Goal: Check status: Check status

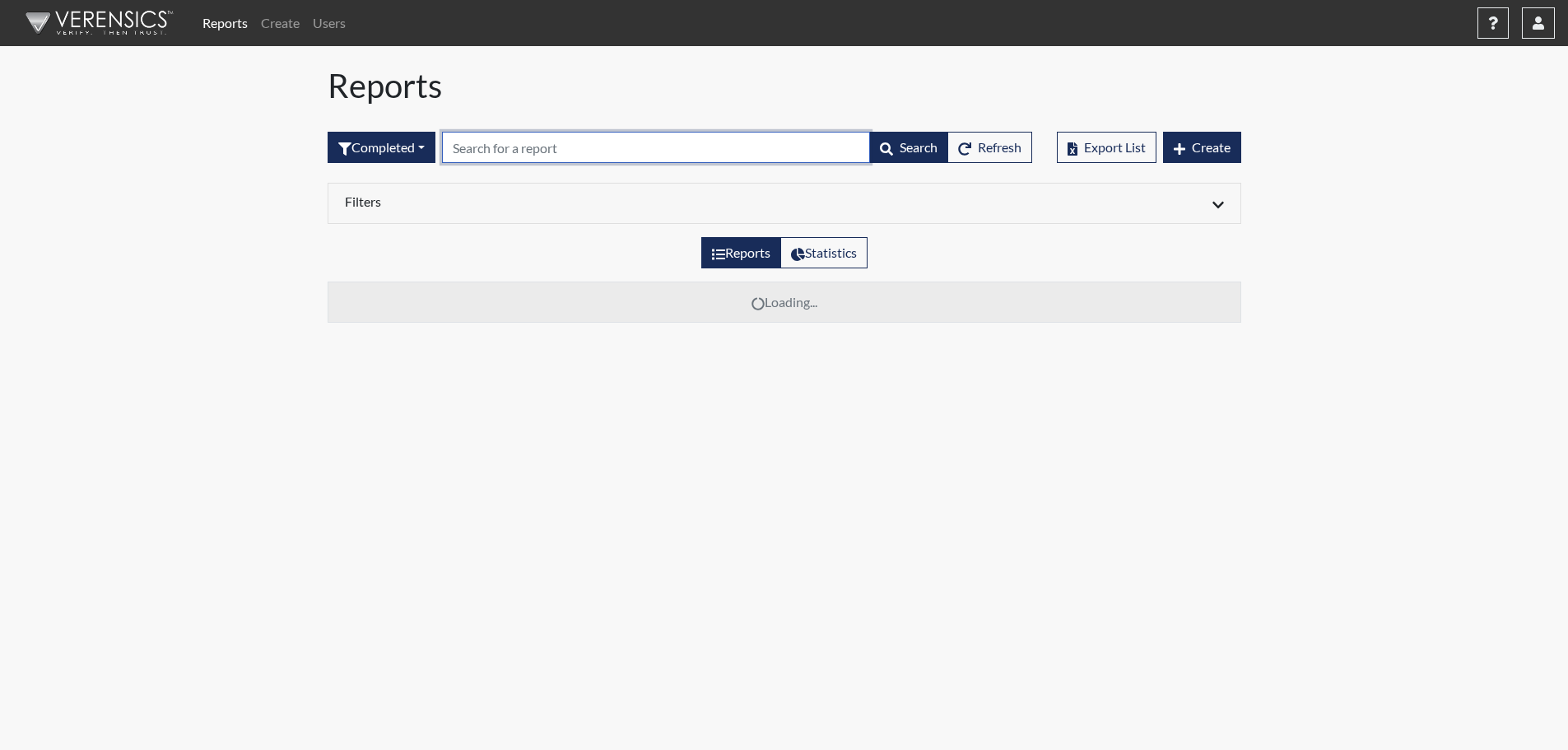
click at [586, 145] on input "text" at bounding box center [656, 148] width 428 height 31
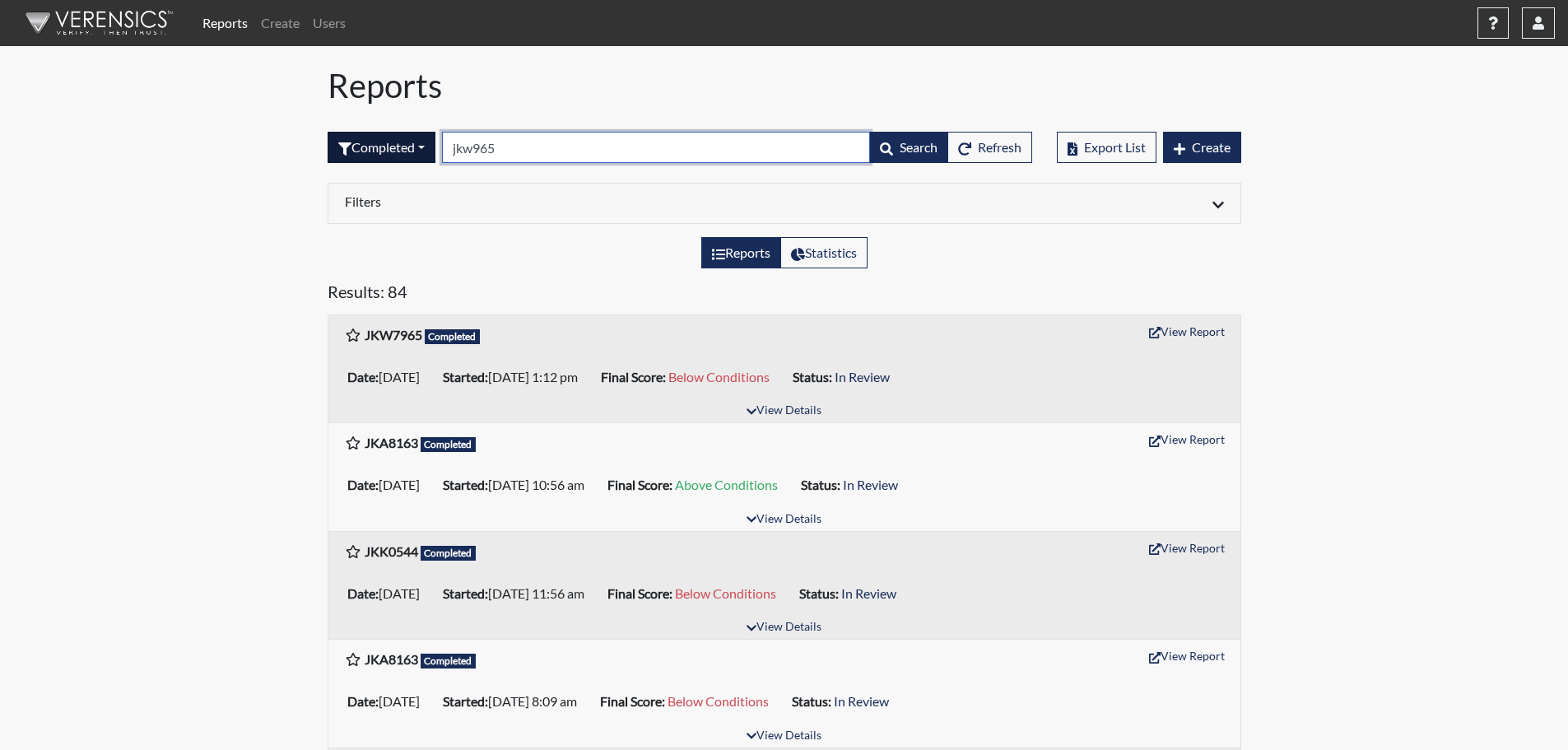
drag, startPoint x: 506, startPoint y: 151, endPoint x: 360, endPoint y: 151, distance: 146.0
click at [364, 151] on form "Completed All Created Sent by email In Progress Declined Completed jkw965 Searc…" at bounding box center [680, 148] width 705 height 31
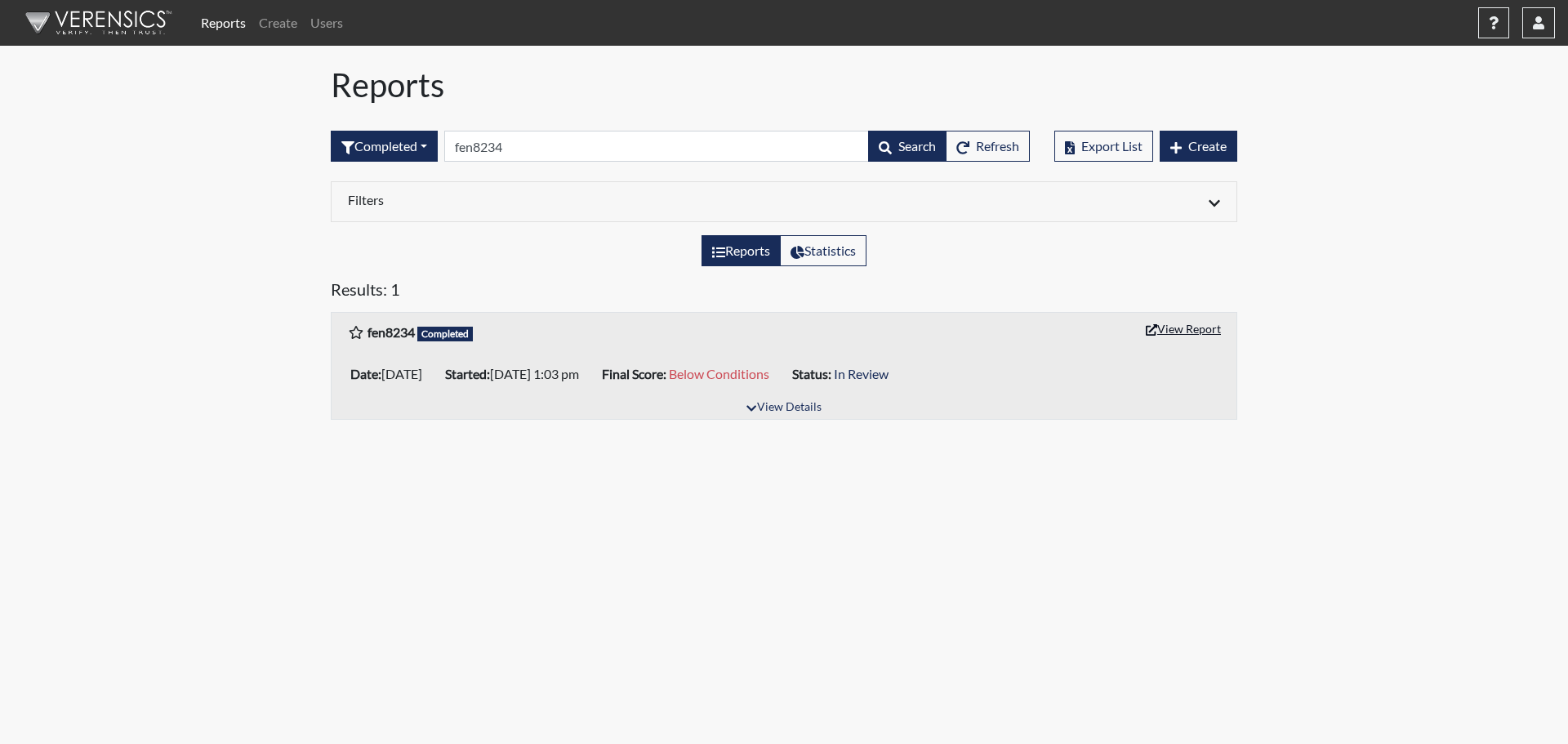
click at [1194, 324] on button "View Report" at bounding box center [1183, 329] width 90 height 25
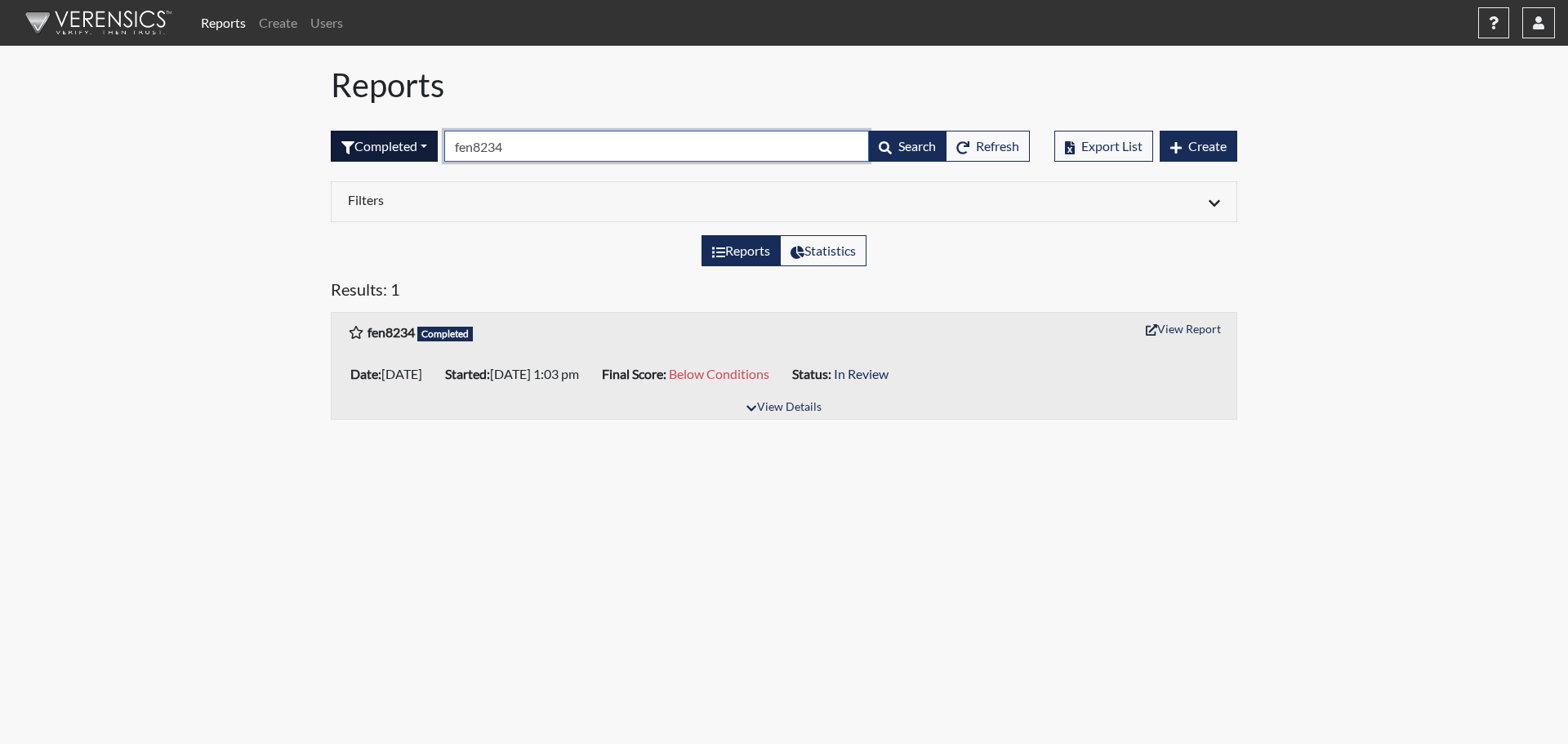
drag, startPoint x: 547, startPoint y: 157, endPoint x: 339, endPoint y: 149, distance: 208.2
click at [339, 149] on form "Completed All Created Sent by email In Progress Declined Completed fen8234 Sear…" at bounding box center [680, 147] width 699 height 31
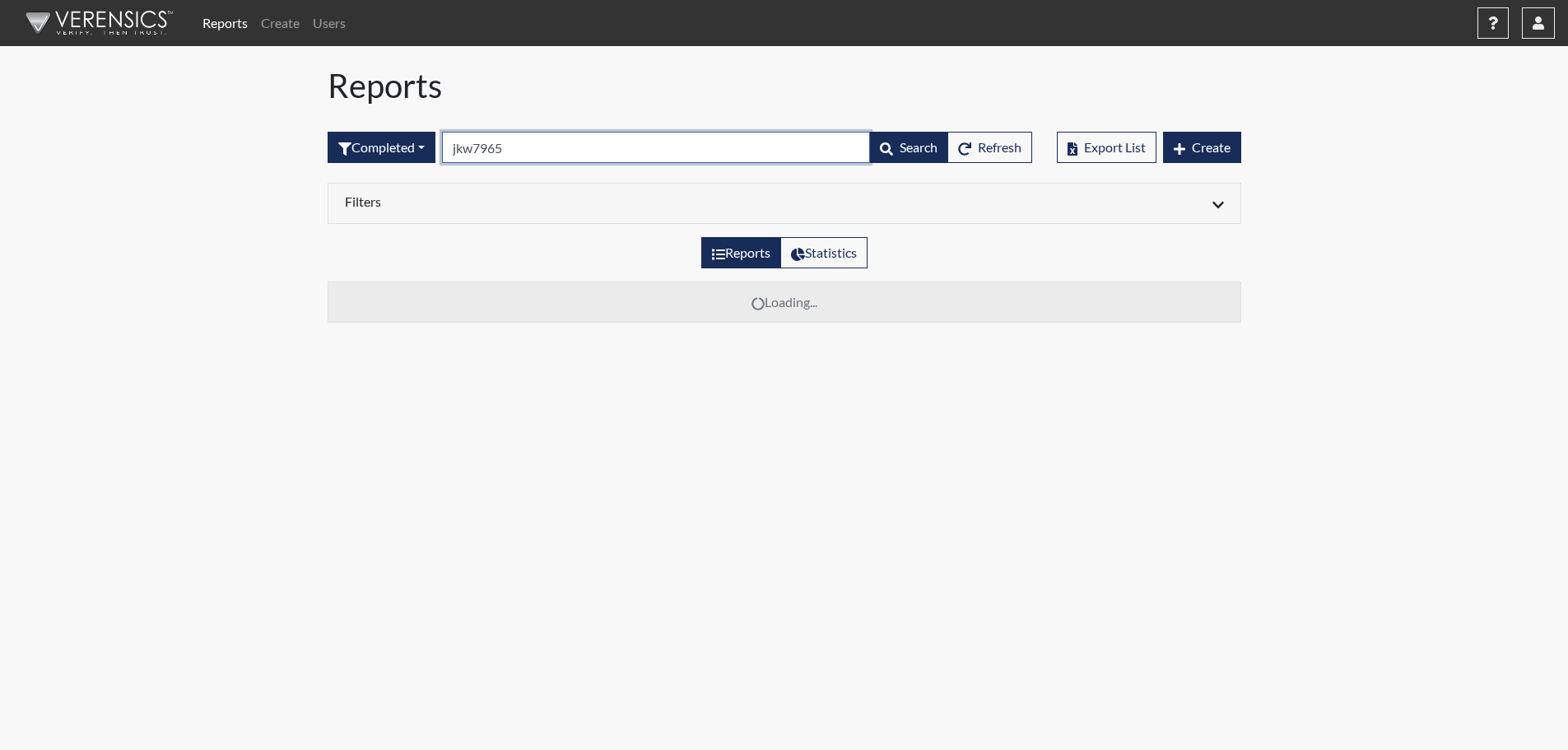
type input "jkw7965"
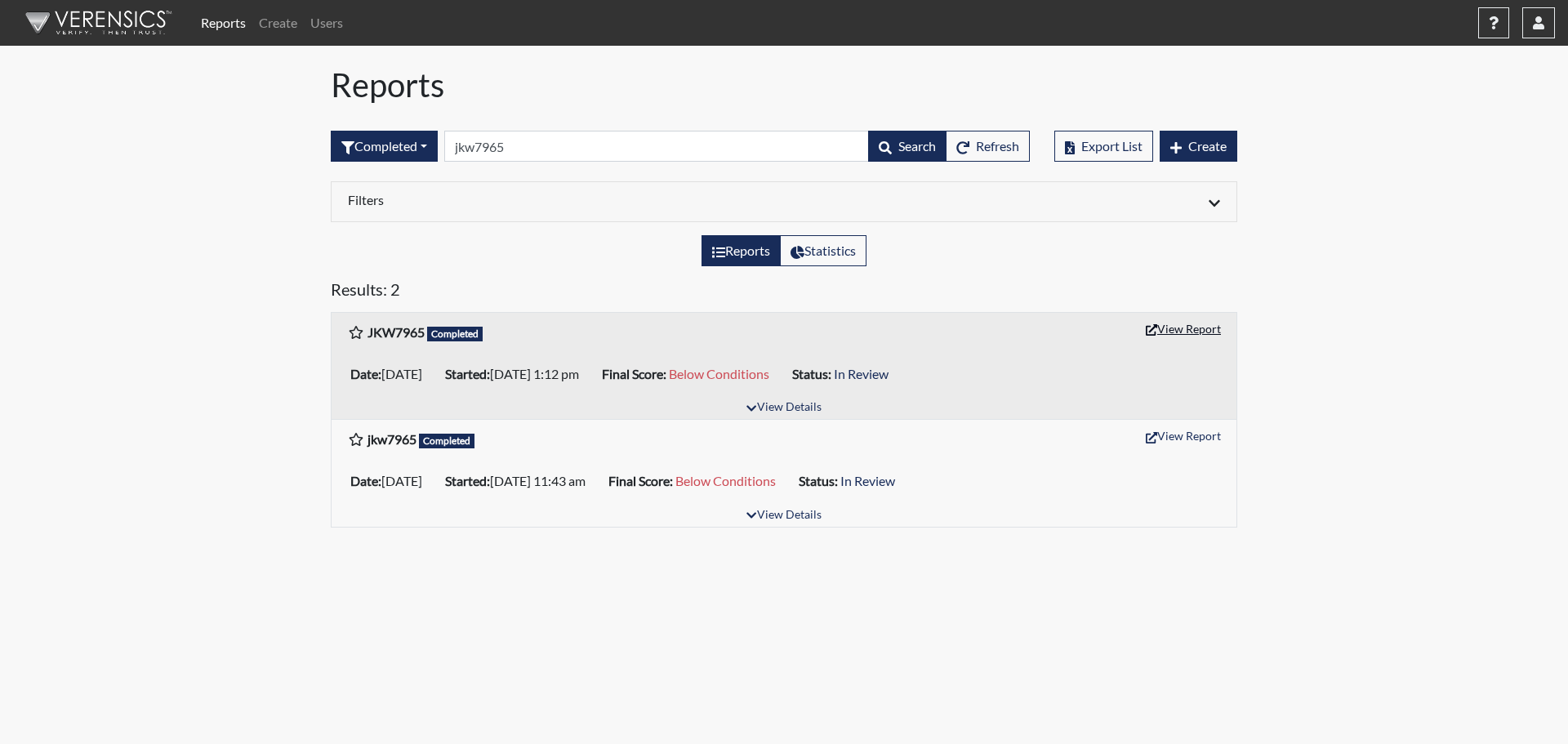
click at [1189, 328] on button "View Report" at bounding box center [1183, 329] width 90 height 25
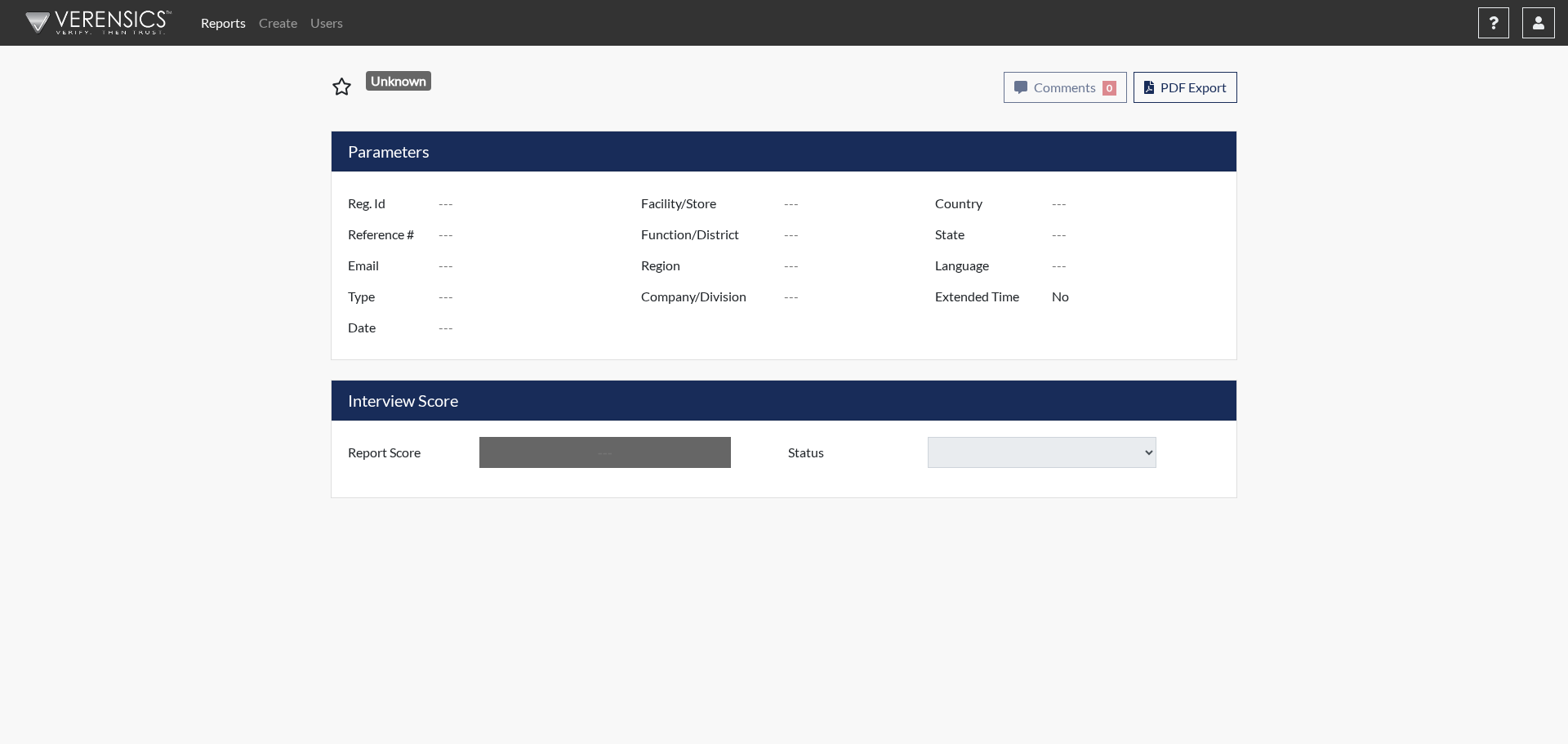
type input "fen8234"
type input "50875"
type input "---"
type input "Corrections Pre-Employment"
type input "[DATE]"
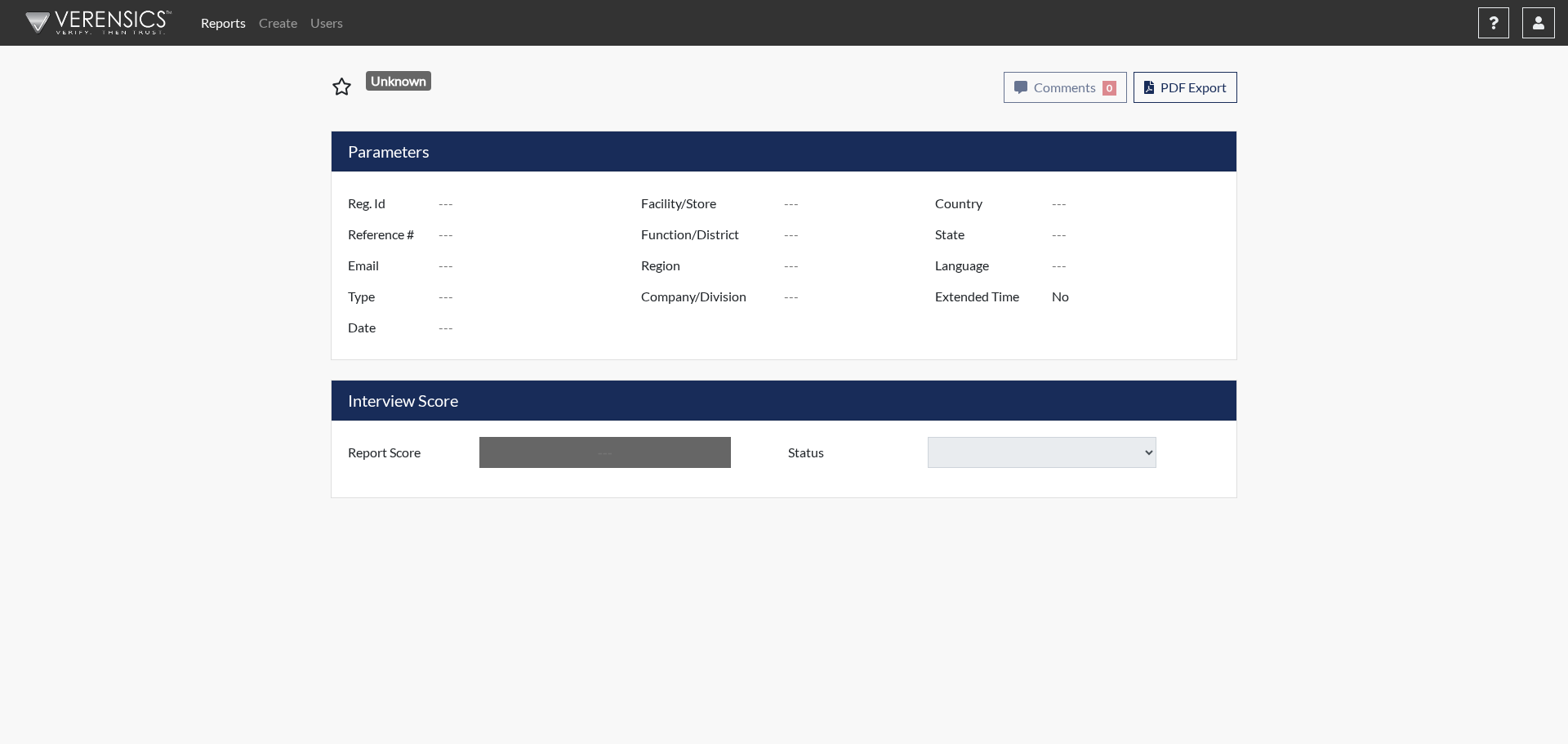
type input "Coastal SP"
type input "[GEOGRAPHIC_DATA]"
type input "[US_STATE]"
type input "English"
type input "Below Conditions"
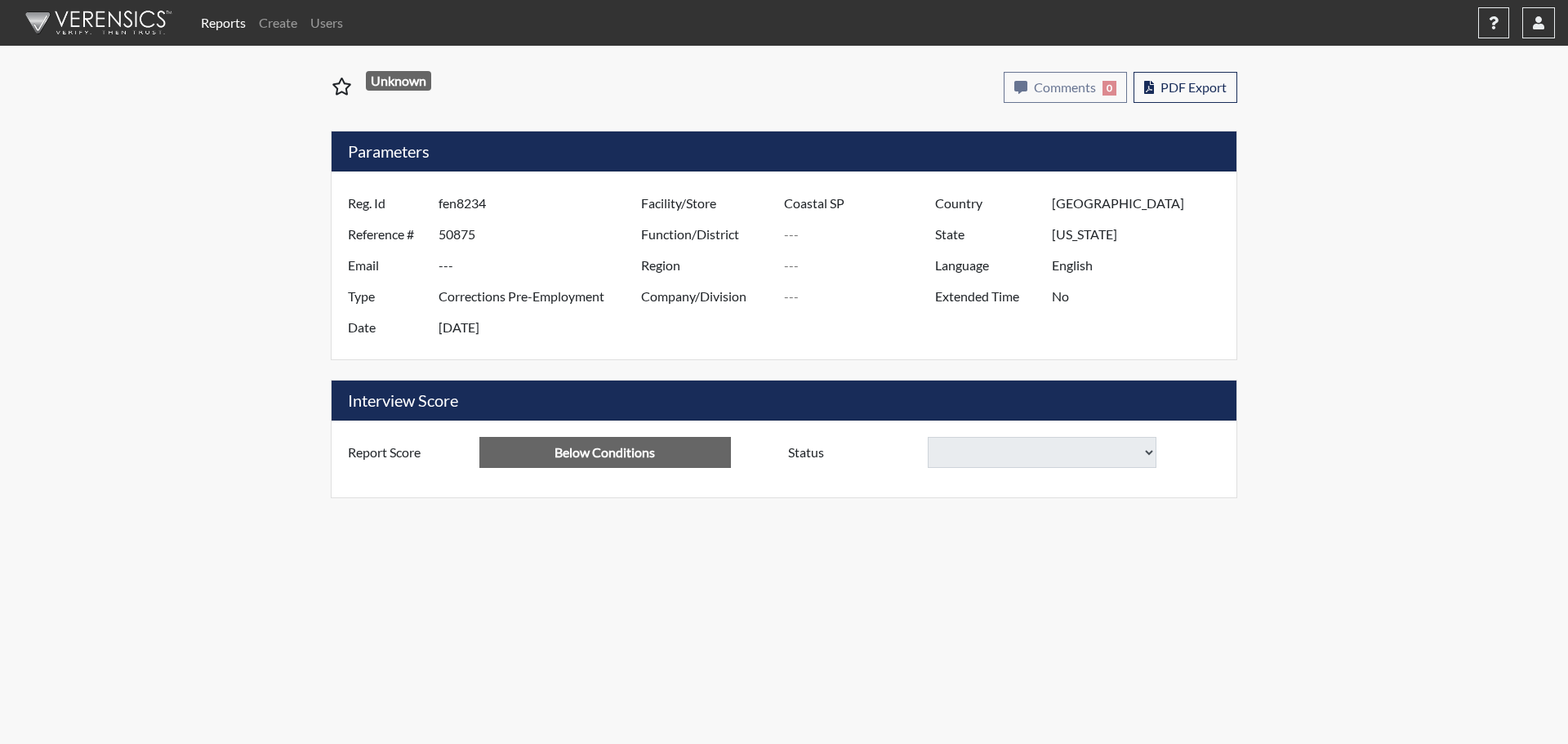
select select
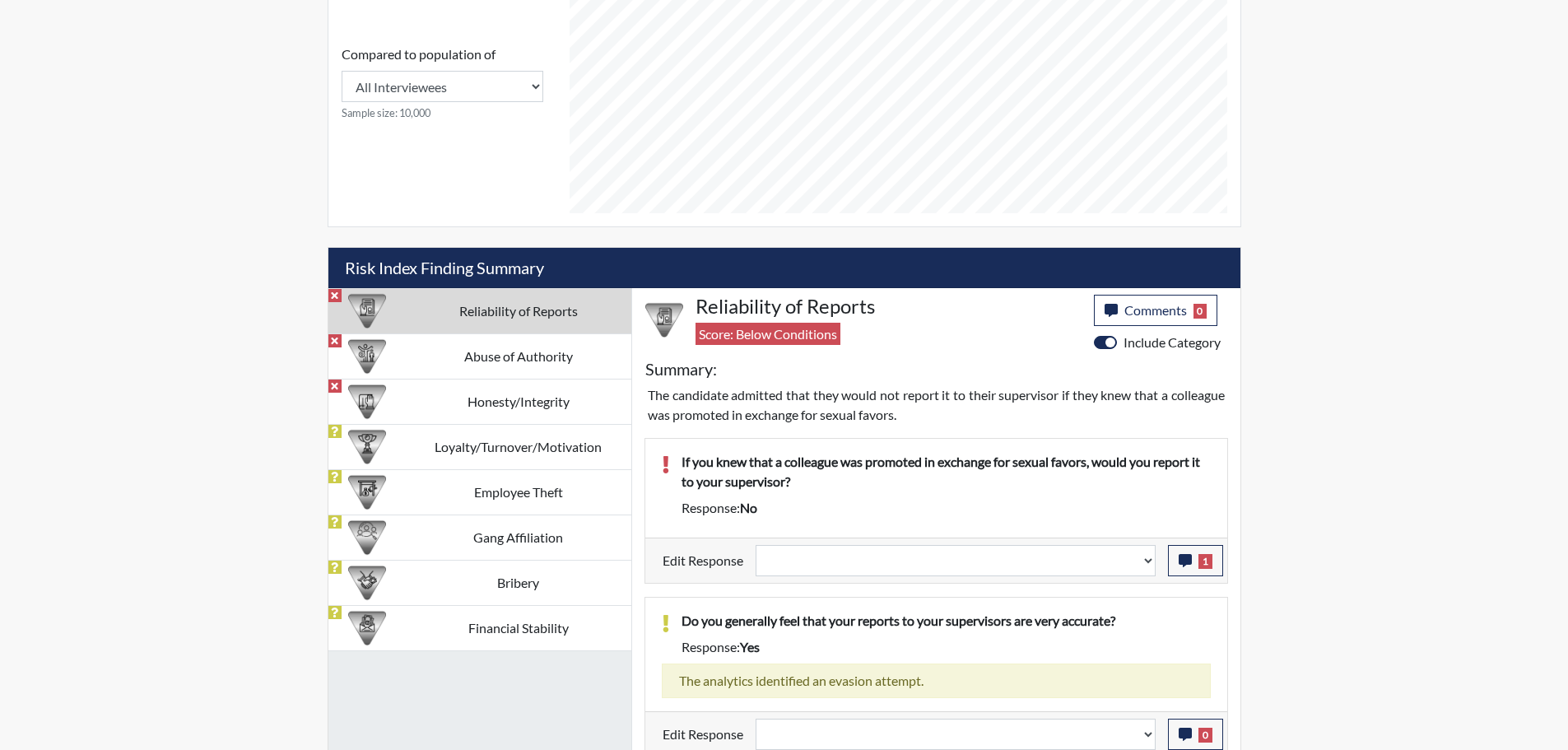
scroll to position [757, 0]
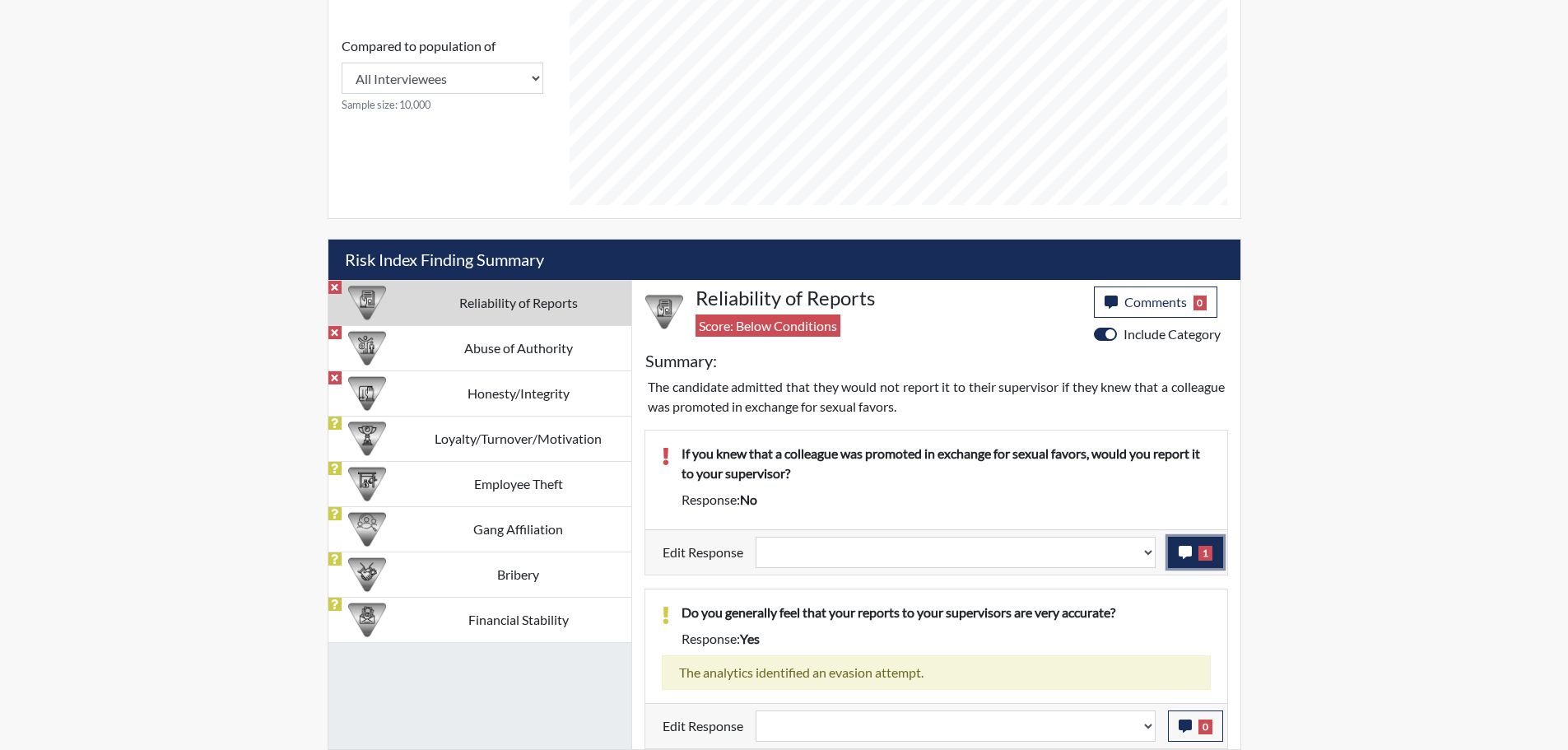
click at [1170, 557] on button "1" at bounding box center [1195, 553] width 55 height 31
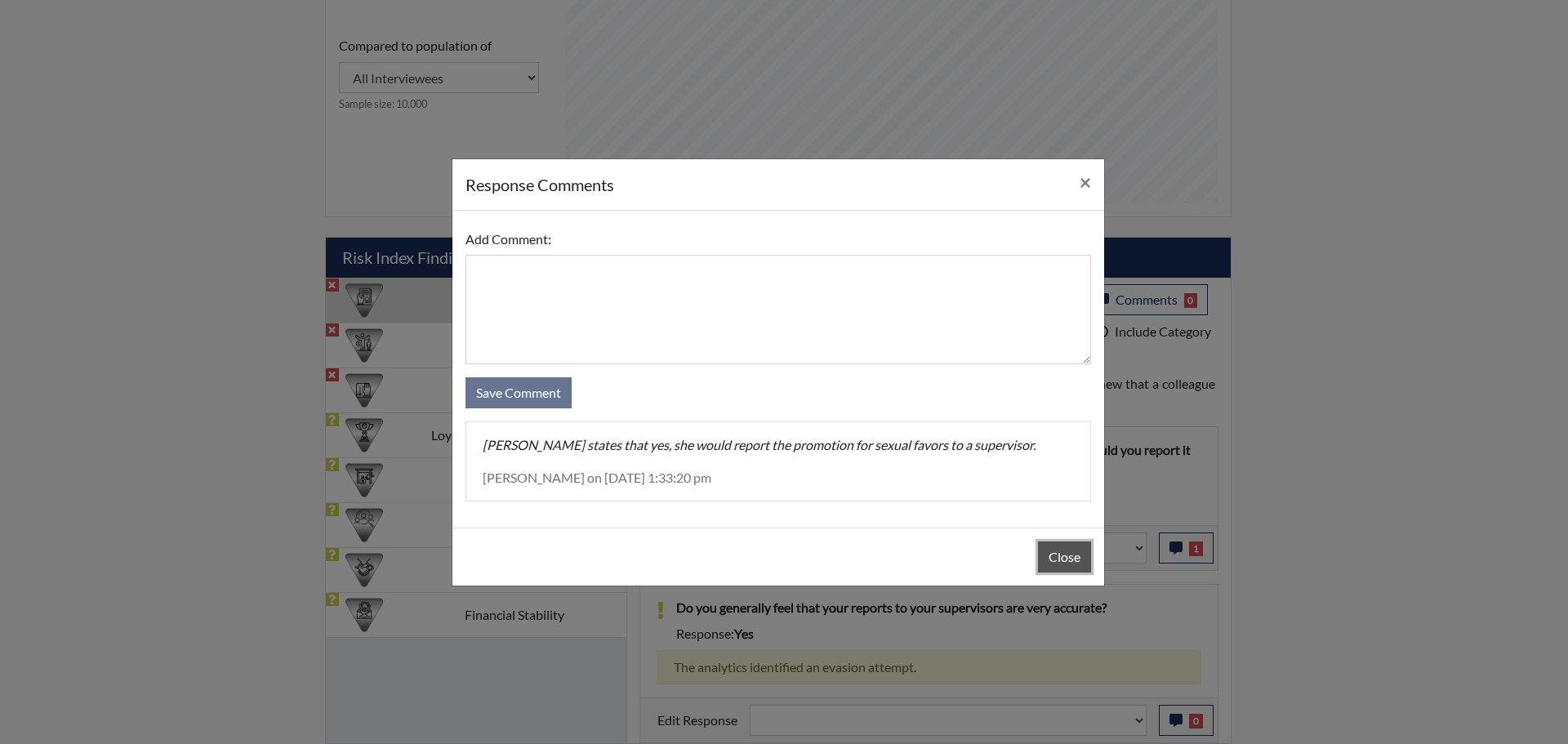
click at [1064, 566] on button "Close" at bounding box center [1064, 557] width 53 height 31
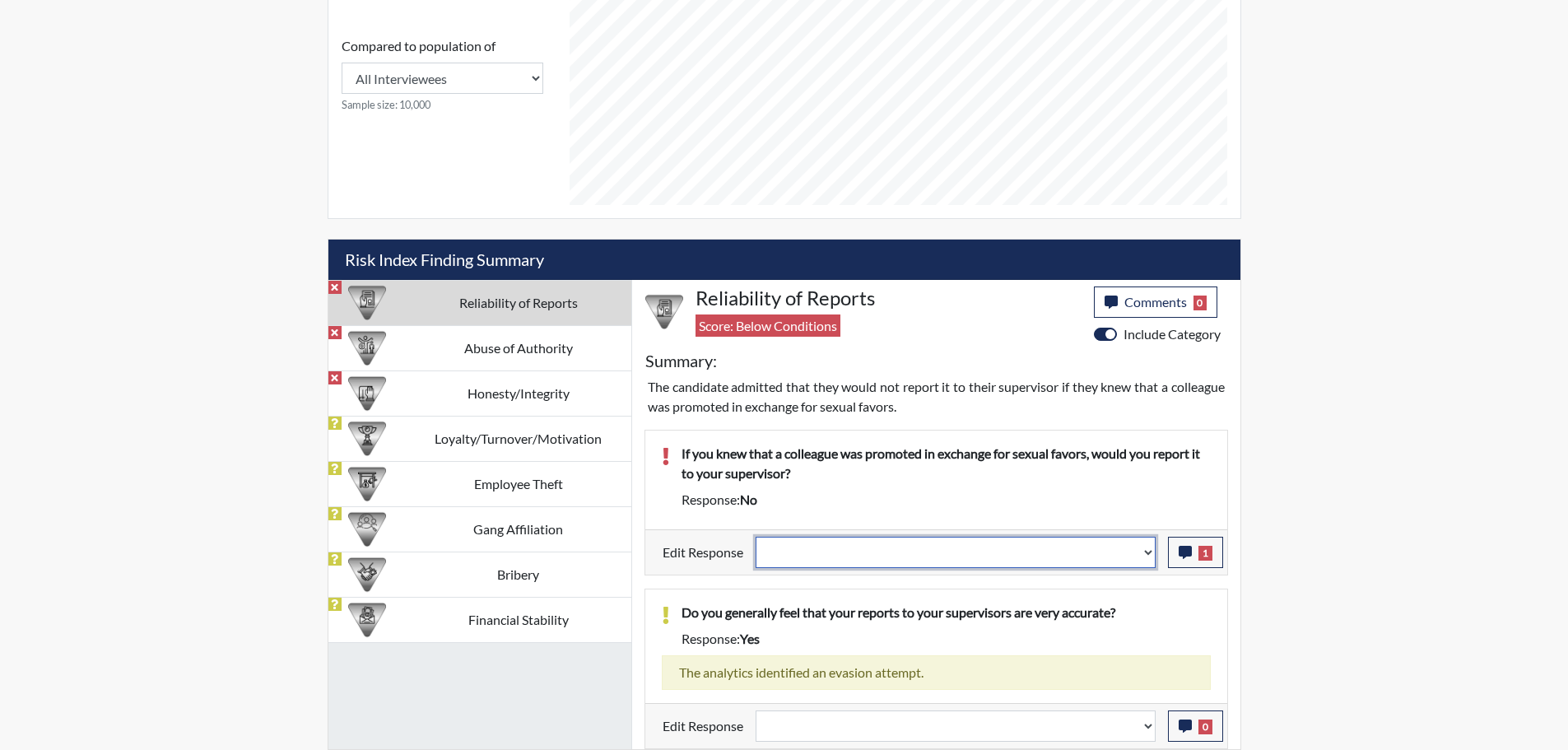
click at [1144, 560] on select "Question is not relevant. Results will be updated. Reasonable explanation provi…" at bounding box center [956, 553] width 400 height 31
select select "reasonable-explanation-provided"
click at [756, 537] on select "Question is not relevant. Results will be updated. Reasonable explanation provi…" at bounding box center [956, 553] width 400 height 31
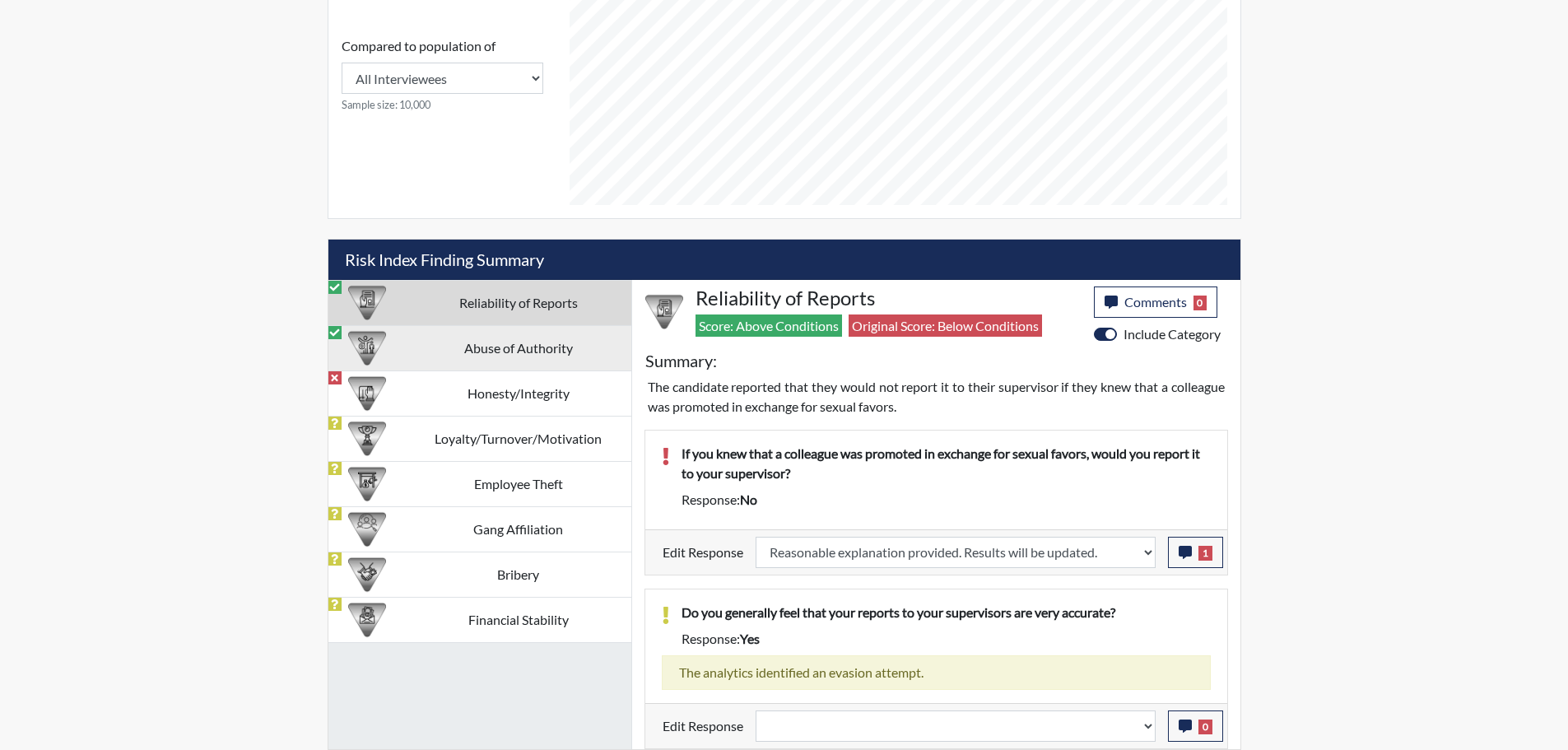
scroll to position [274, 684]
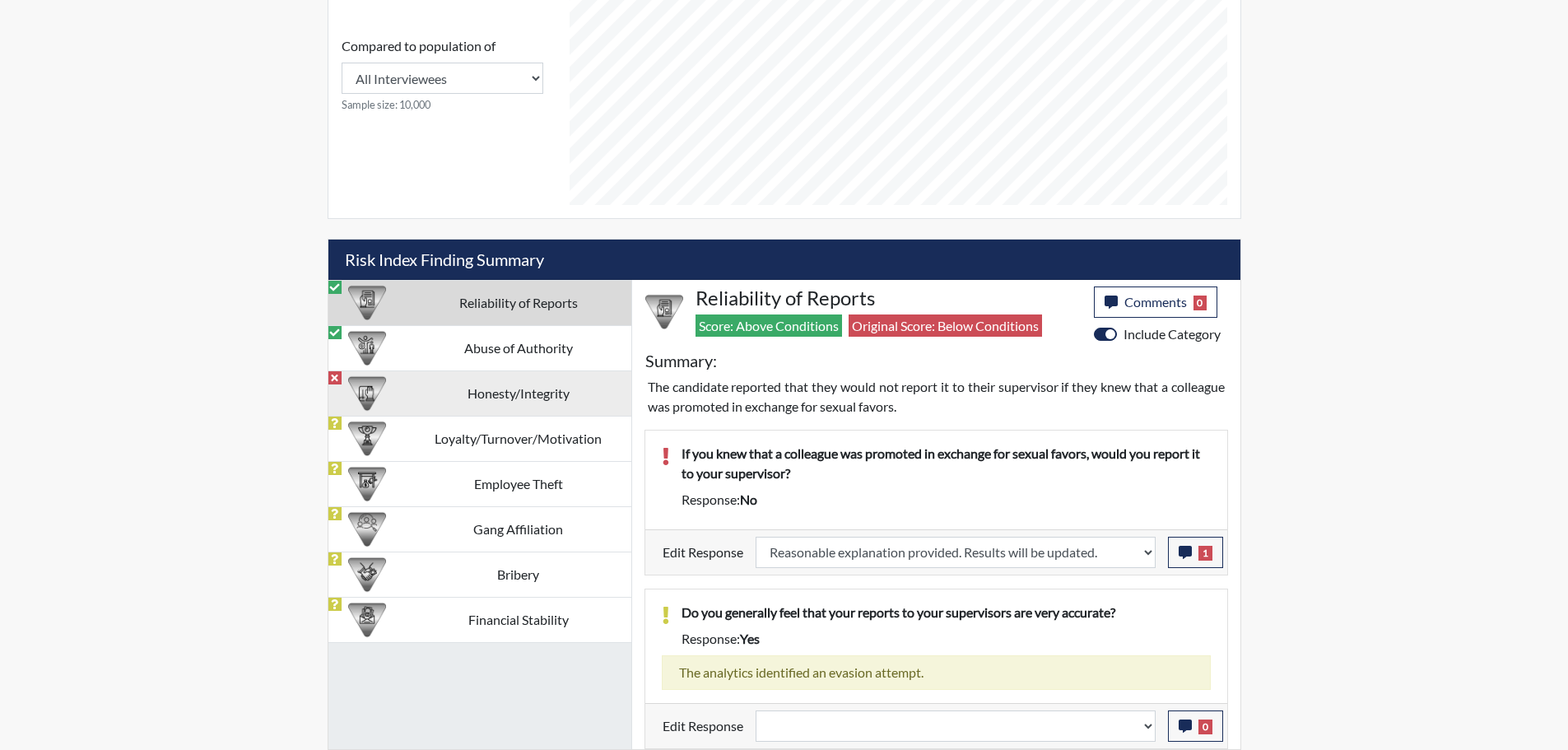
click at [543, 393] on td "Honesty/Integrity" at bounding box center [518, 393] width 226 height 45
select select
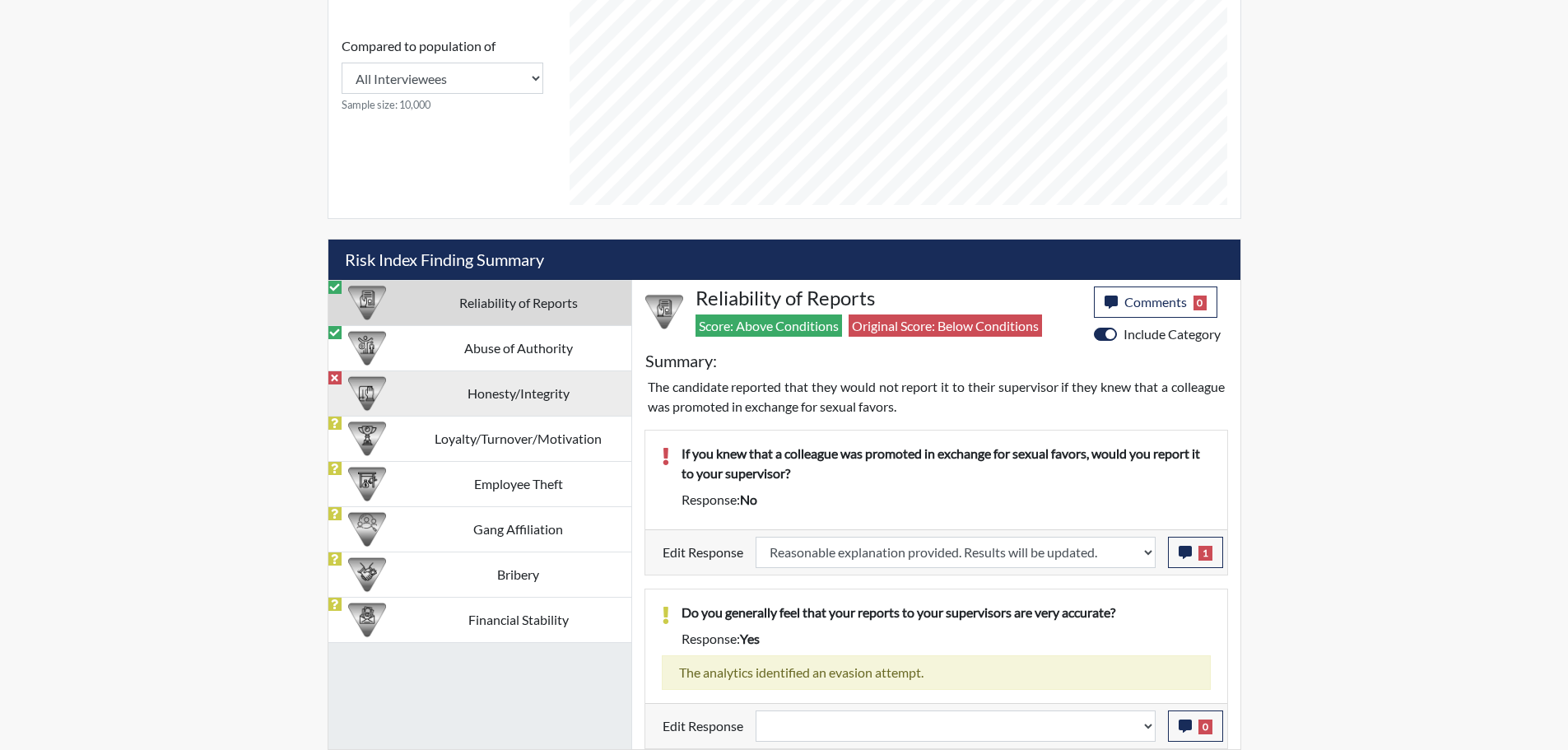
select select
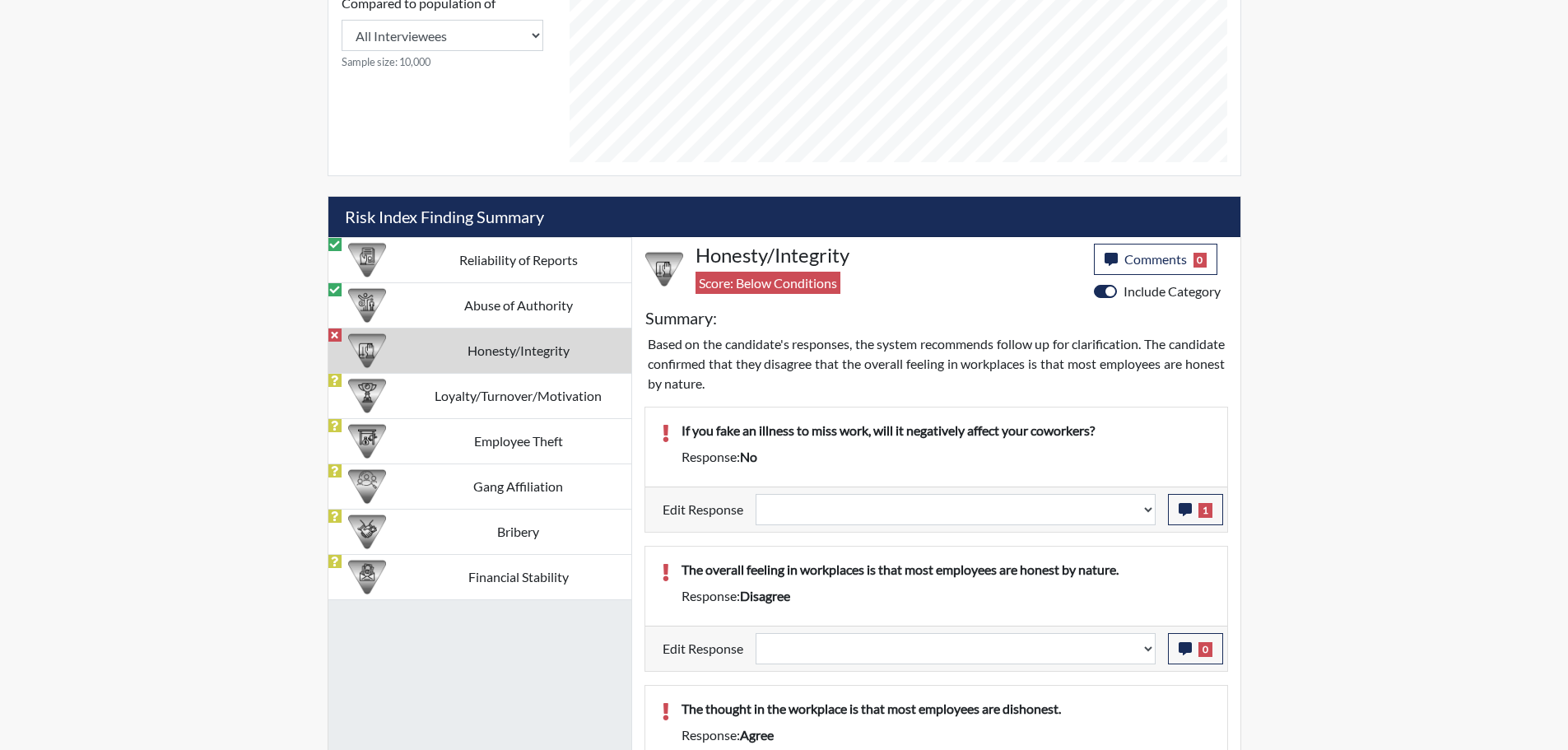
scroll to position [840, 0]
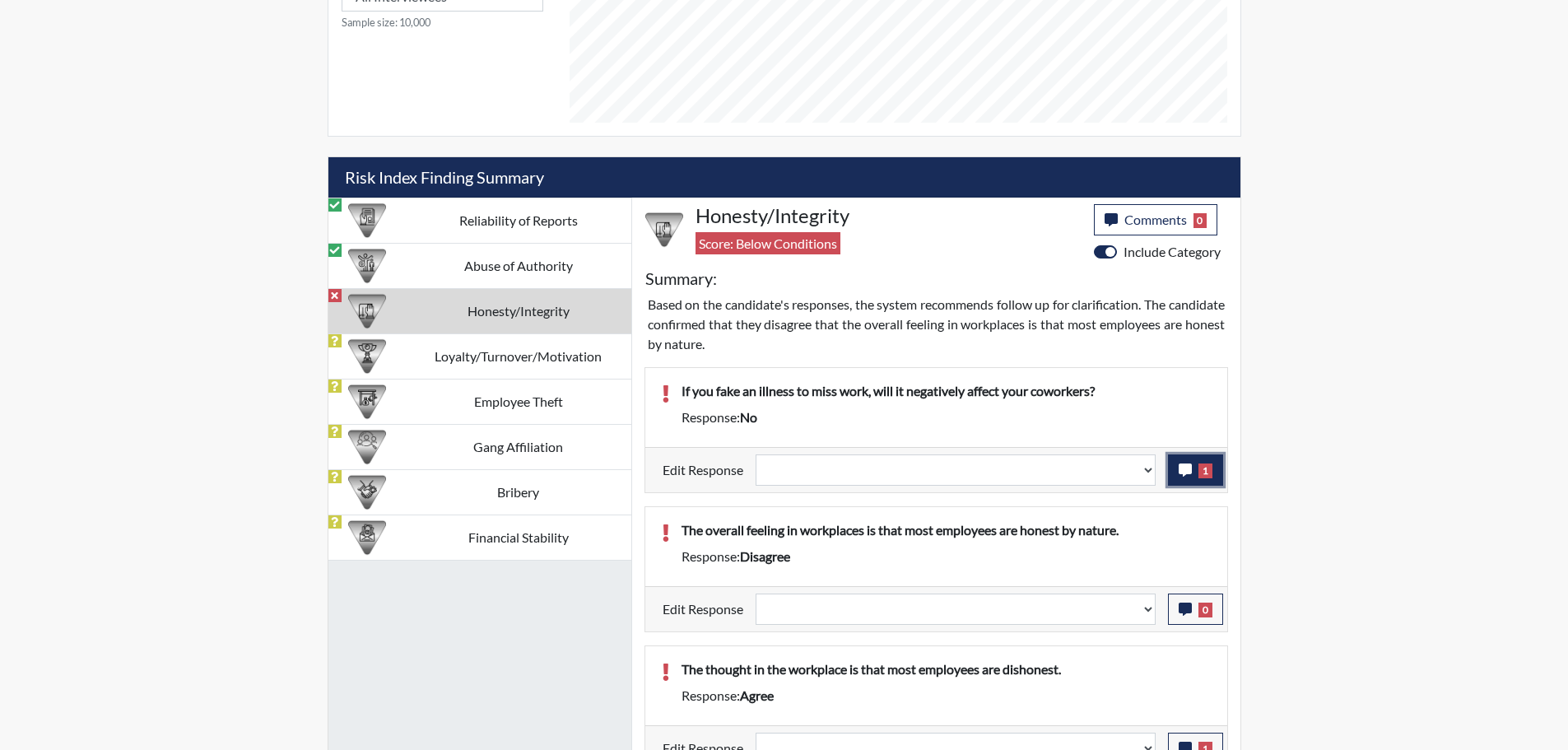
click at [1179, 469] on icon "button" at bounding box center [1185, 470] width 13 height 13
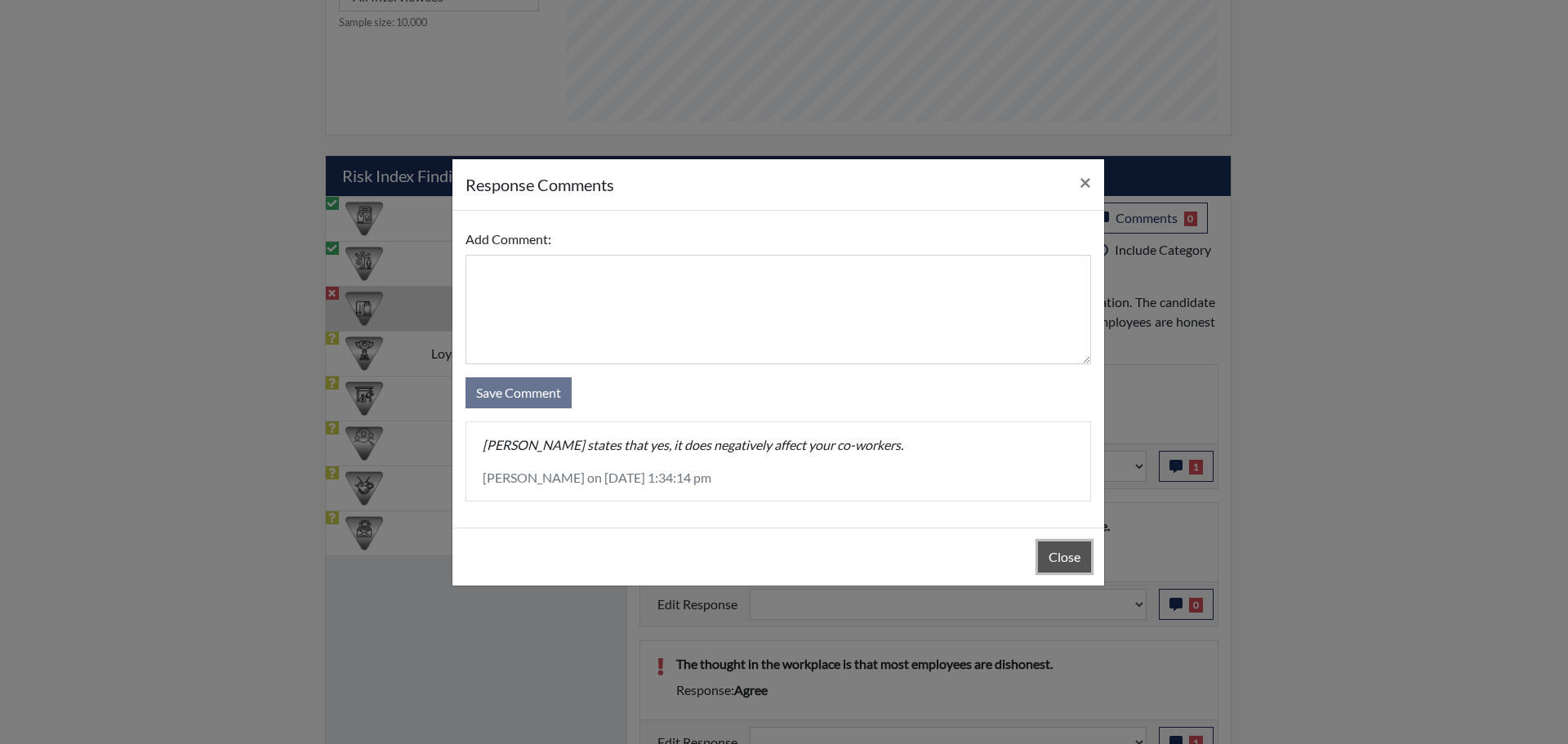
click at [1067, 561] on button "Close" at bounding box center [1064, 557] width 53 height 31
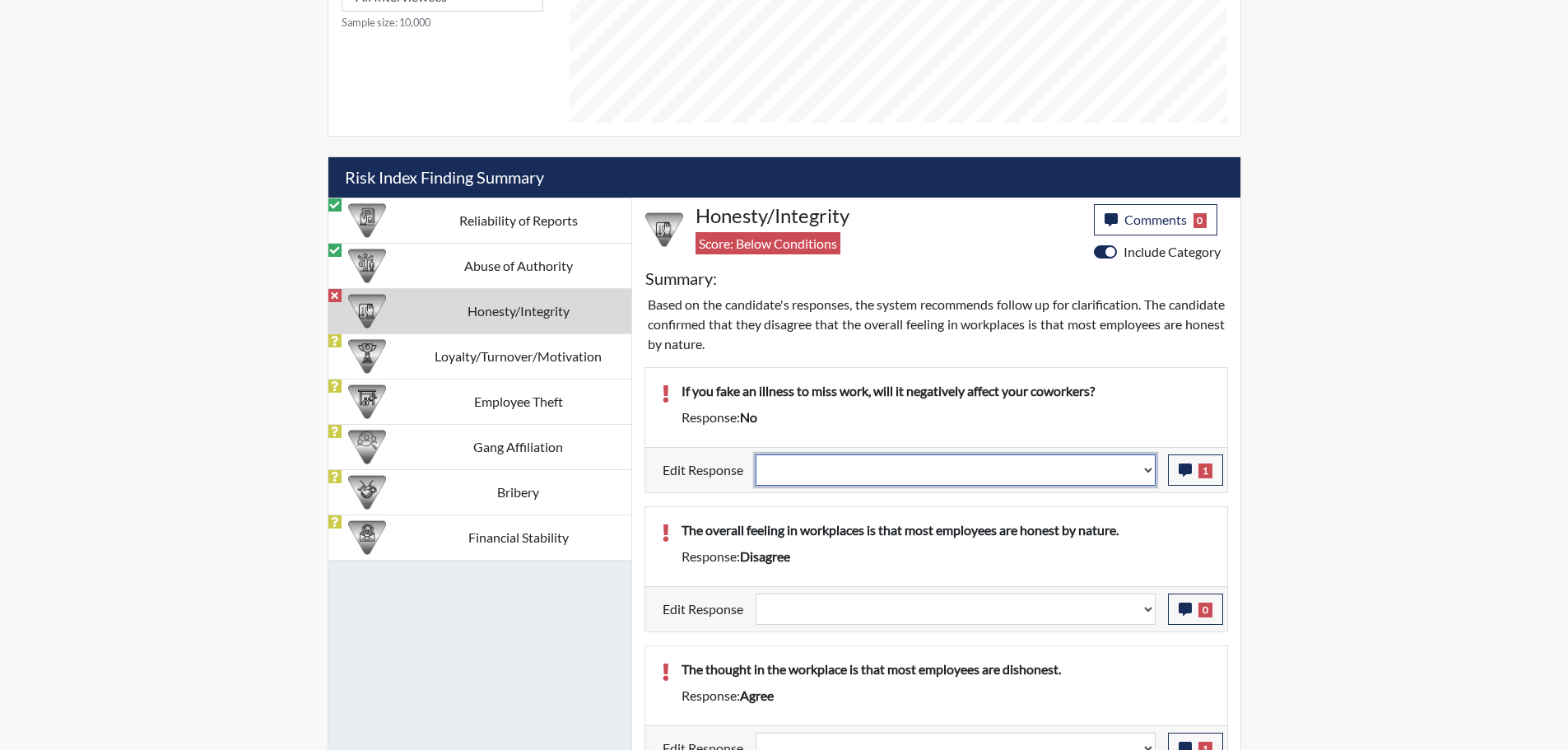
click at [1141, 476] on select "Question is not relevant. Results will be updated. Reasonable explanation provi…" at bounding box center [956, 470] width 400 height 31
select select "reasonable-explanation-provided"
click at [756, 454] on select "Question is not relevant. Results will be updated. Reasonable explanation provi…" at bounding box center [956, 470] width 400 height 31
select select
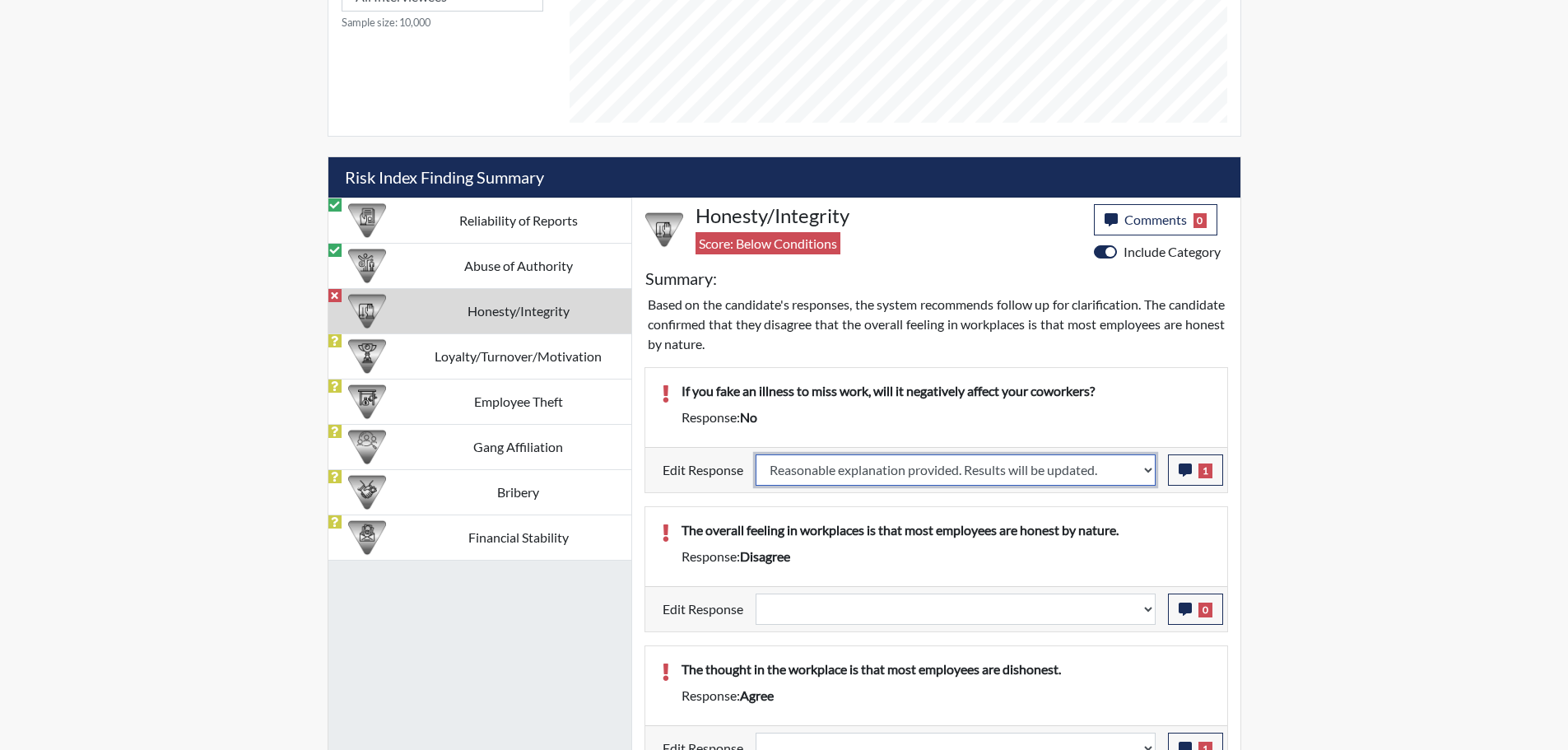
select select
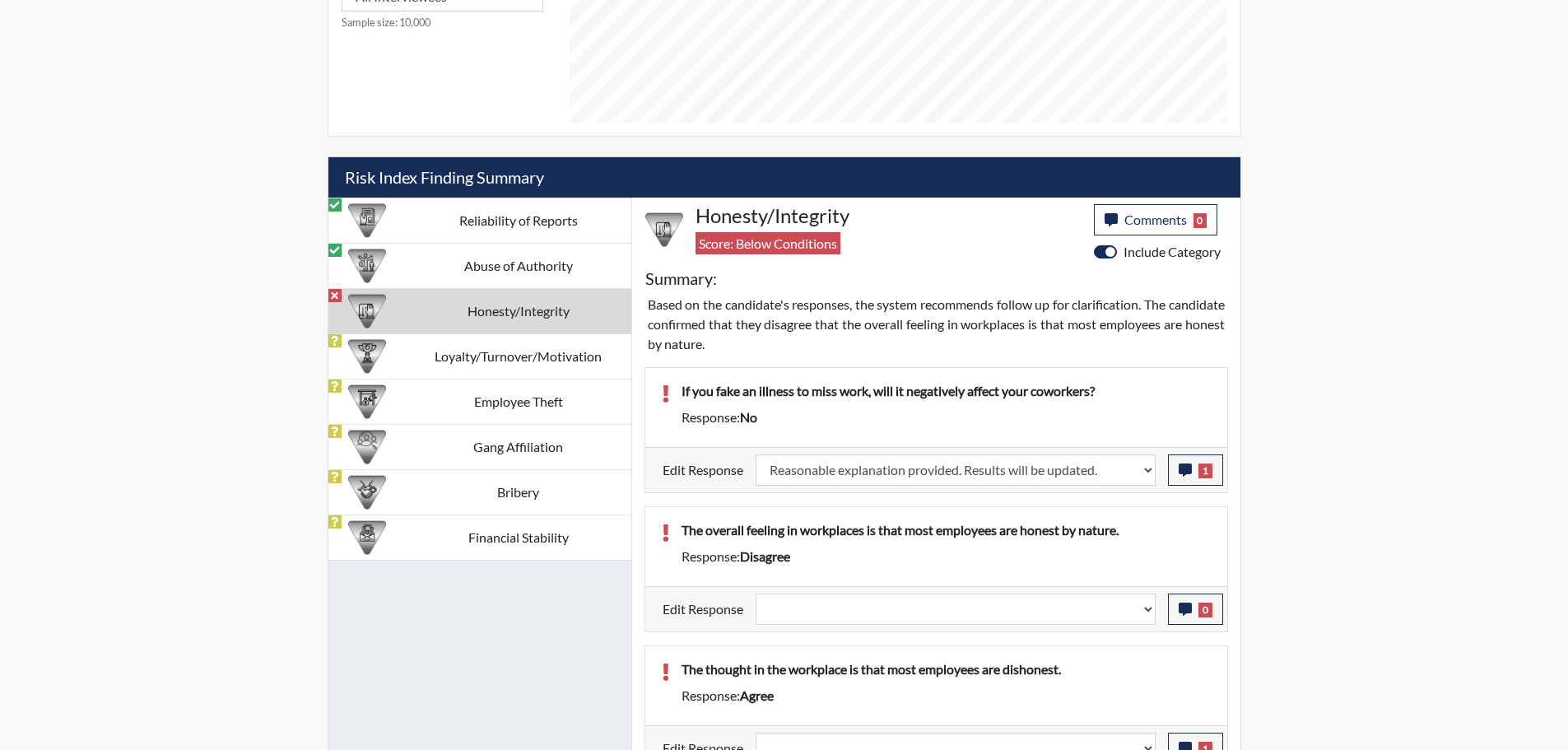
select select
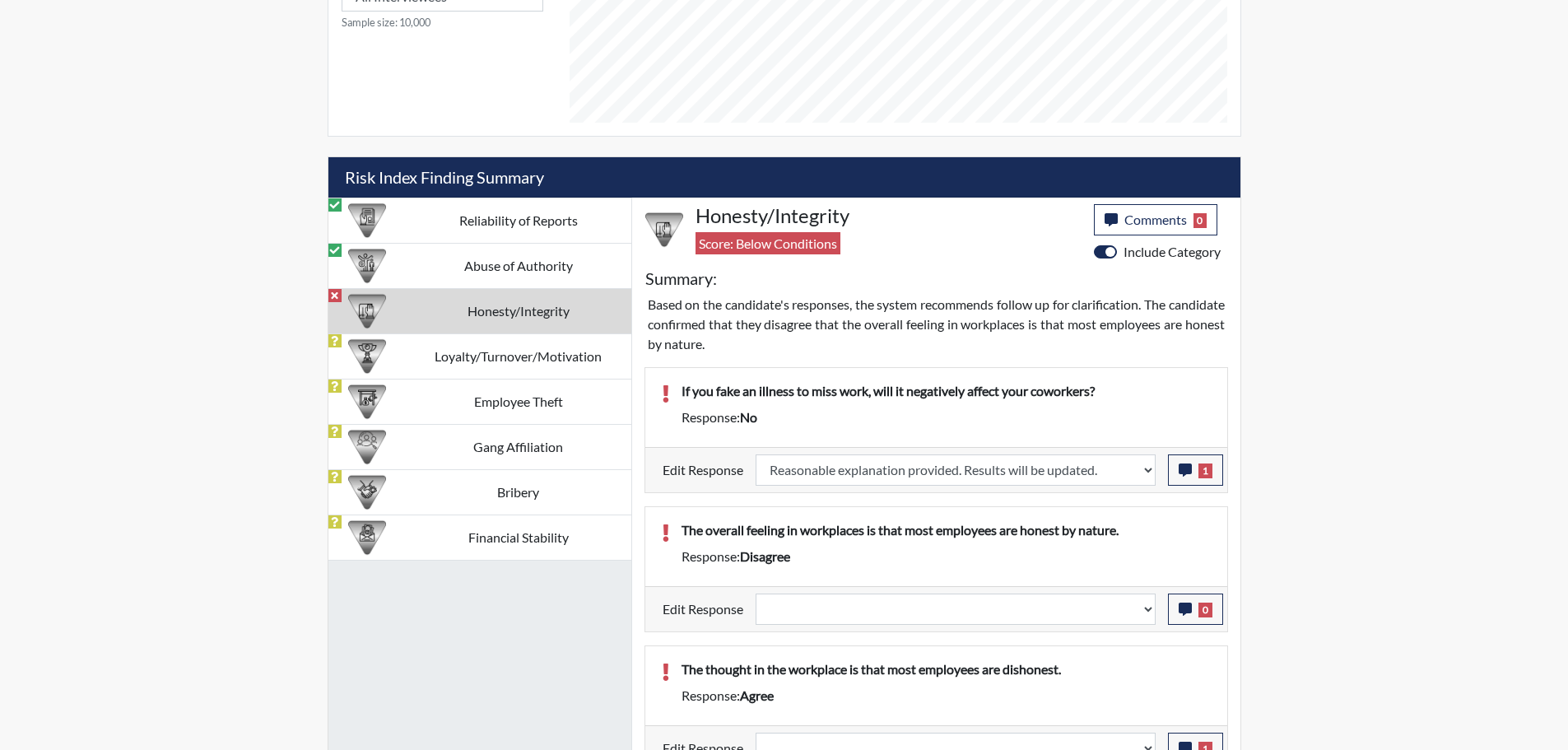
select select
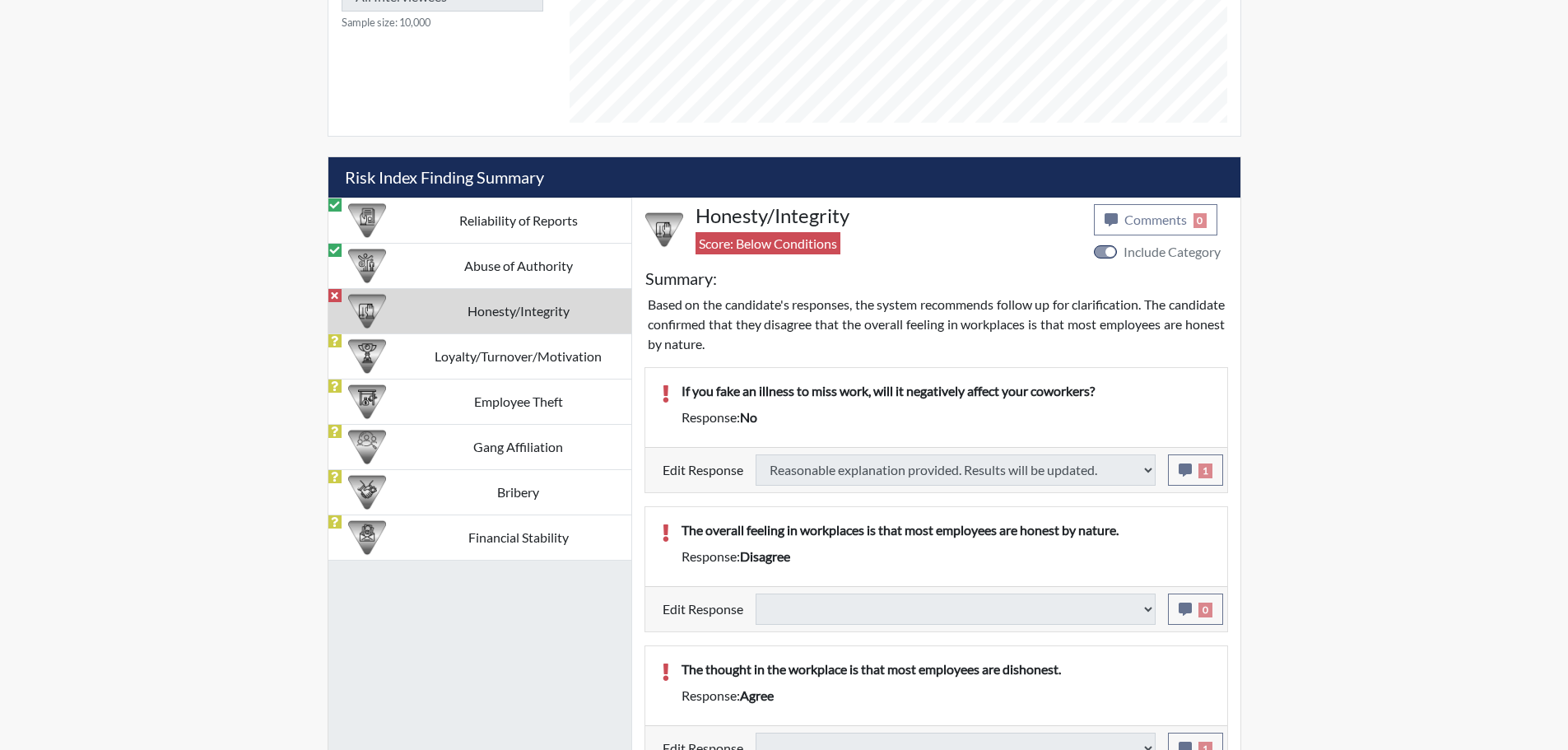
select select
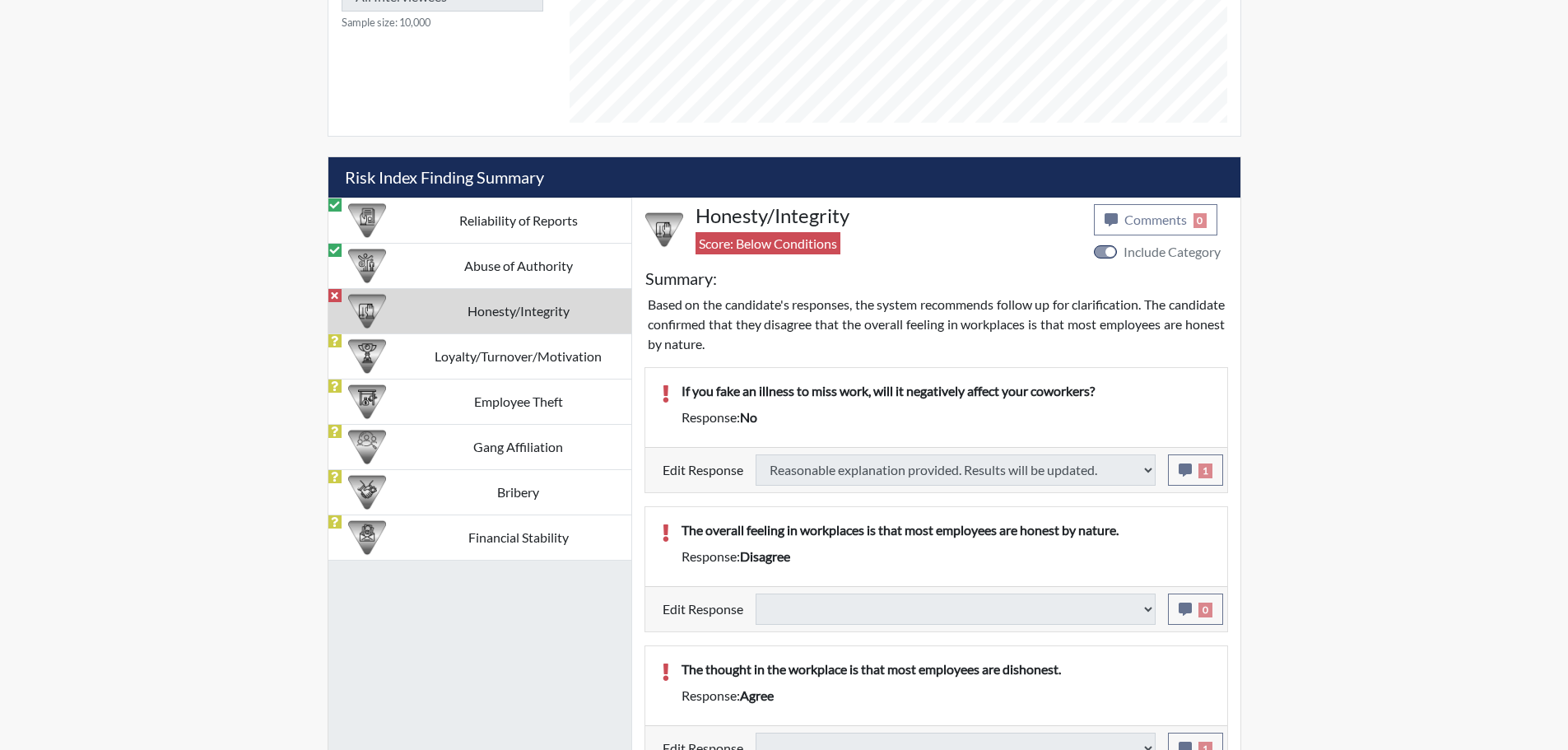
select select
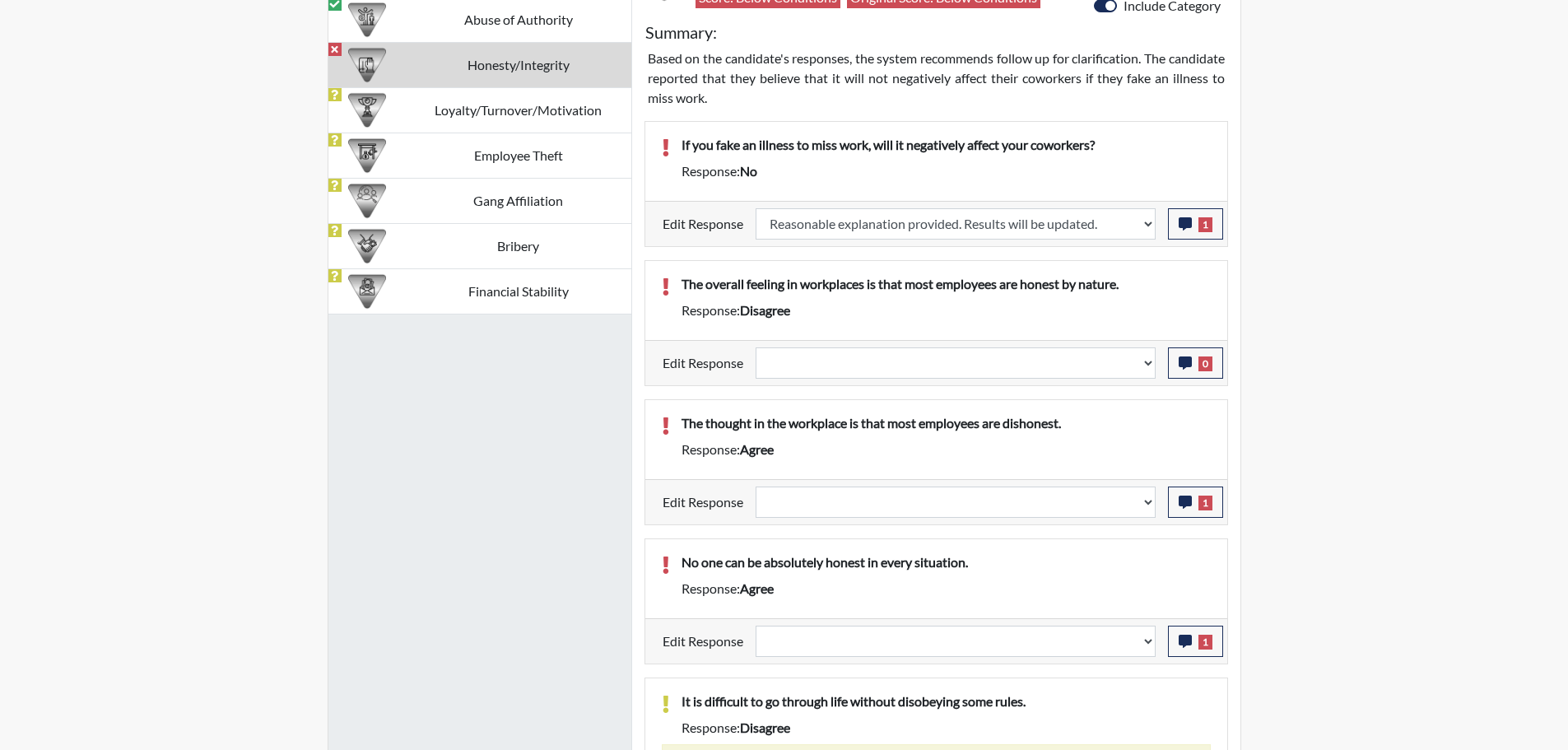
scroll to position [1087, 0]
click at [1177, 506] on button "1" at bounding box center [1195, 501] width 55 height 31
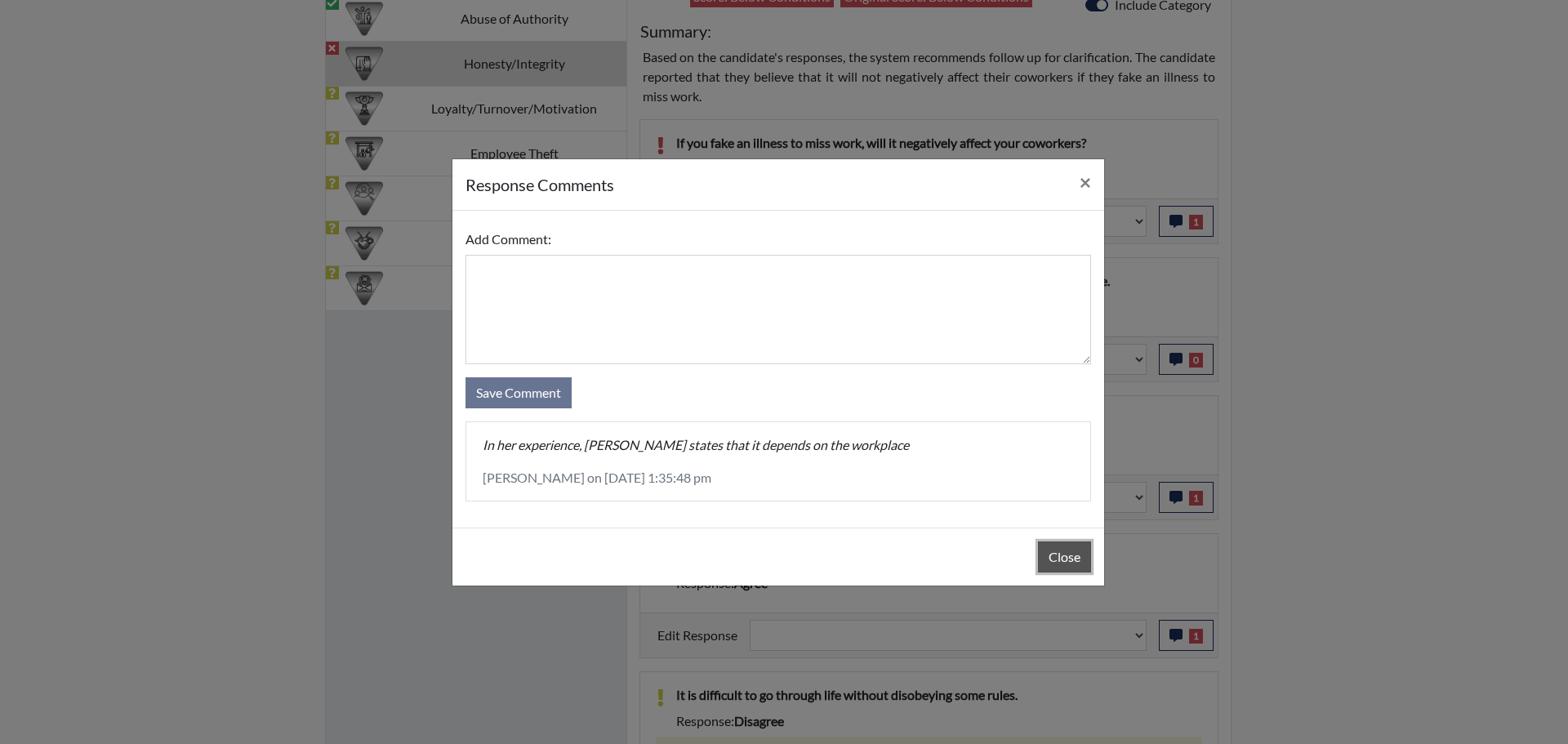
click at [1062, 563] on button "Close" at bounding box center [1064, 557] width 53 height 31
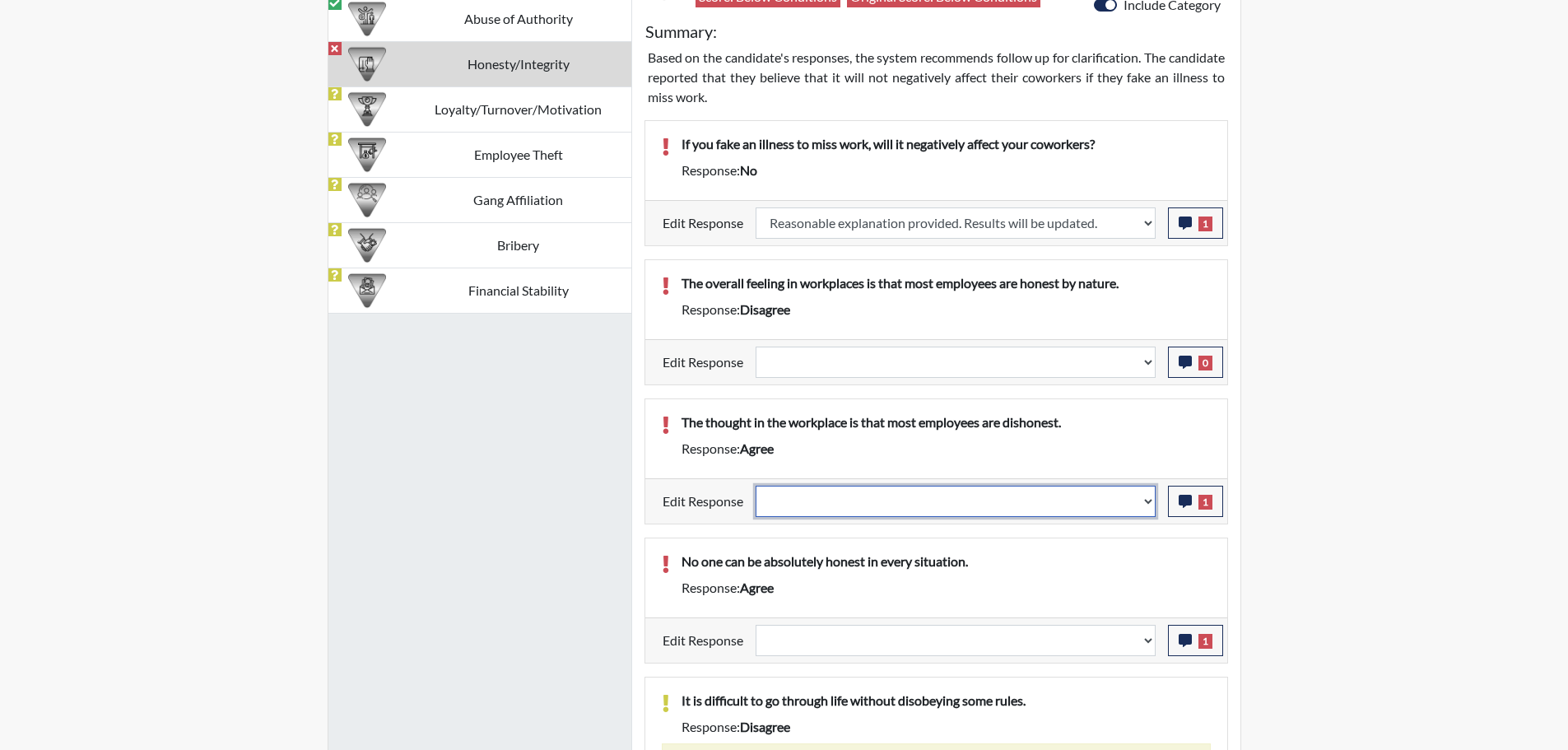
click at [1146, 502] on select "Question is not relevant. Results will be updated. Reasonable explanation provi…" at bounding box center [956, 501] width 400 height 31
select select "reasonable-explanation-provided"
click at [756, 486] on select "Question is not relevant. Results will be updated. Reasonable explanation provi…" at bounding box center [956, 501] width 400 height 31
select select
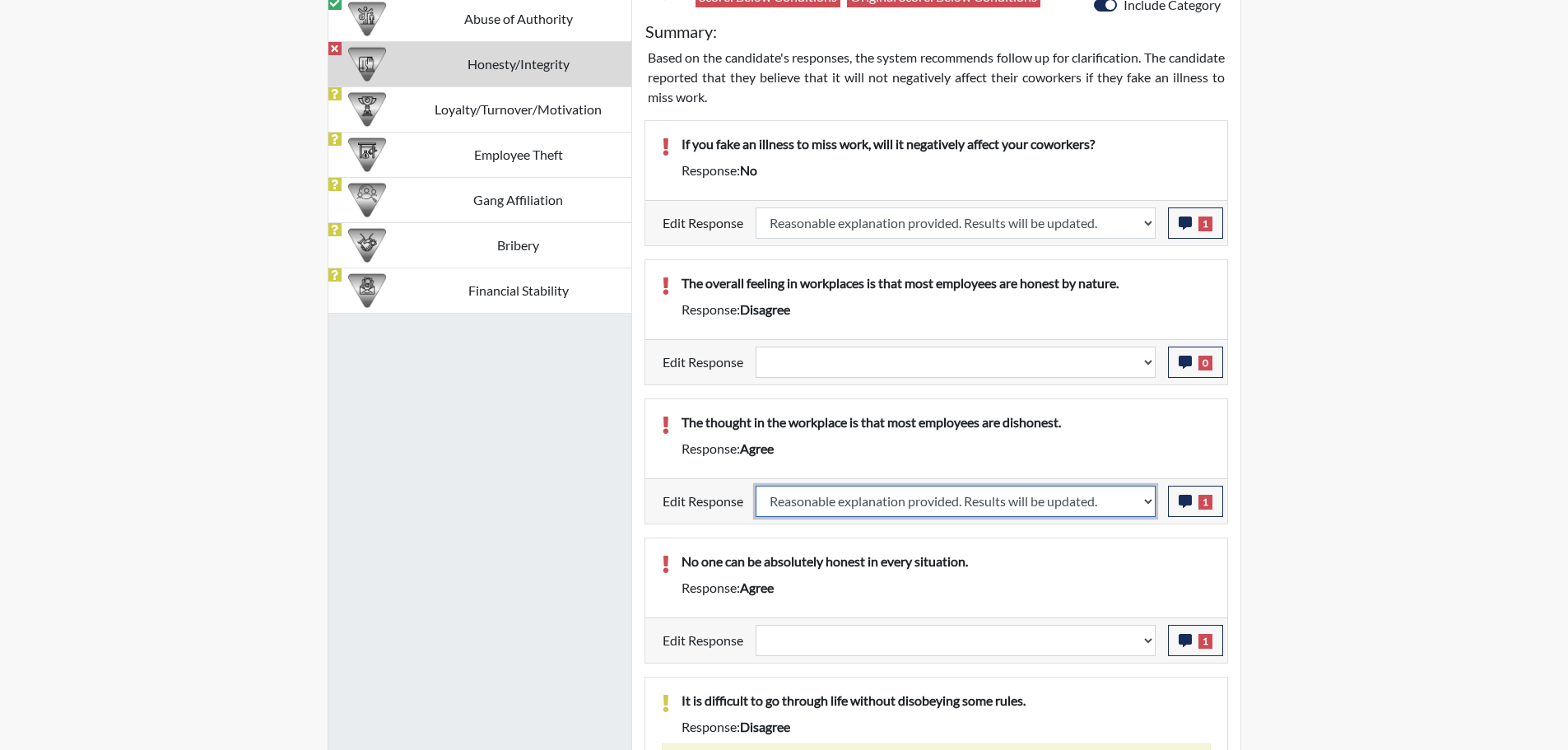
select select
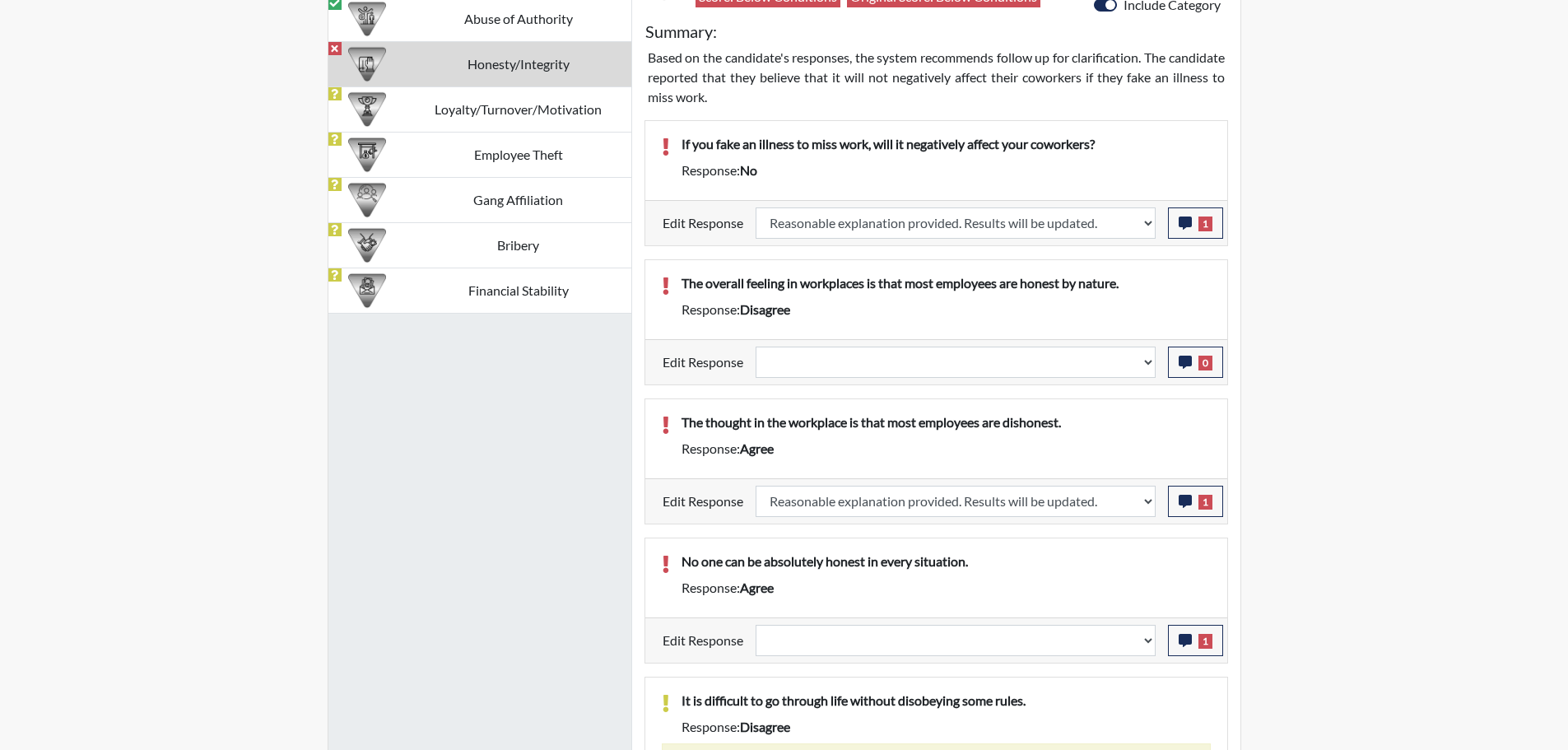
select select
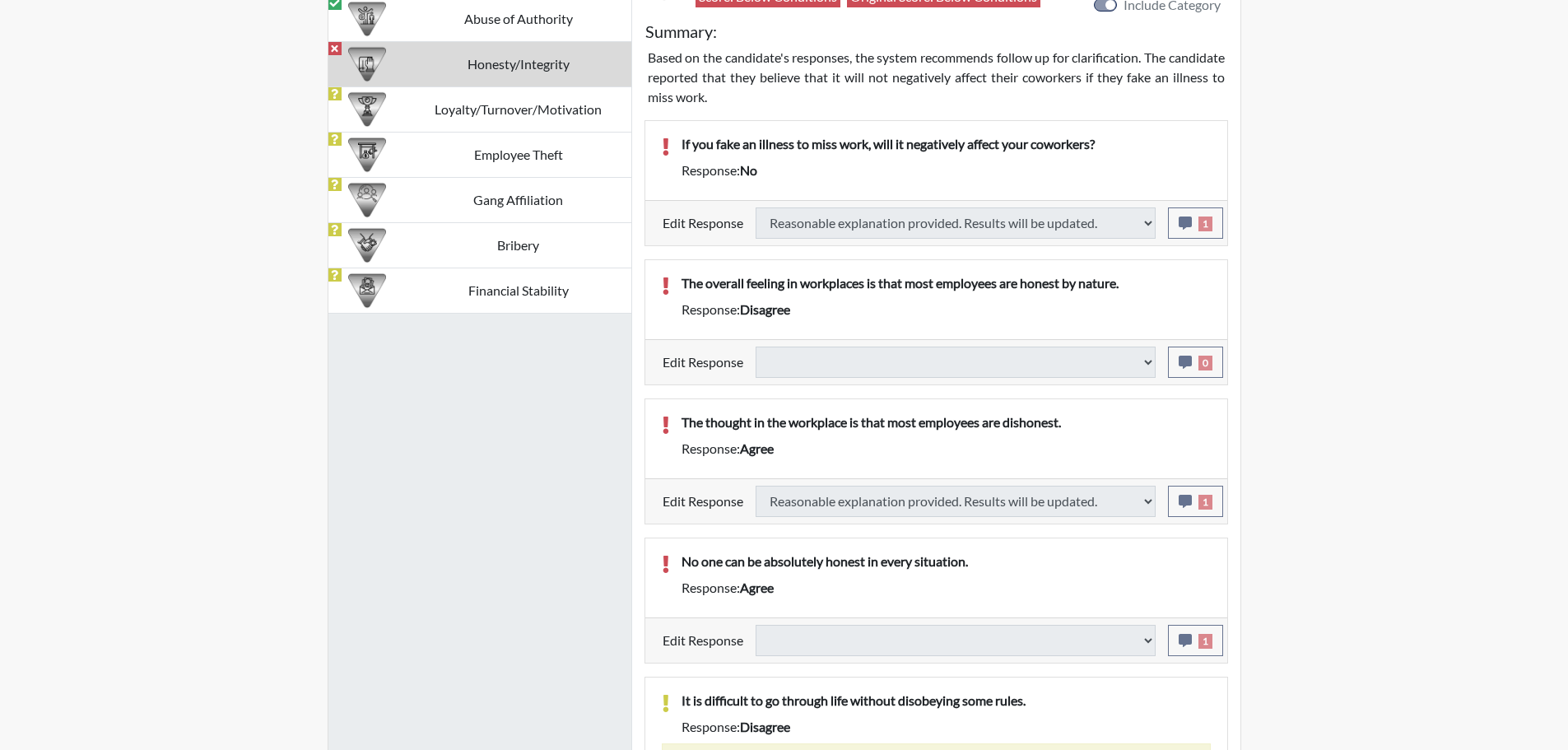
type input "Above Conditions"
select select
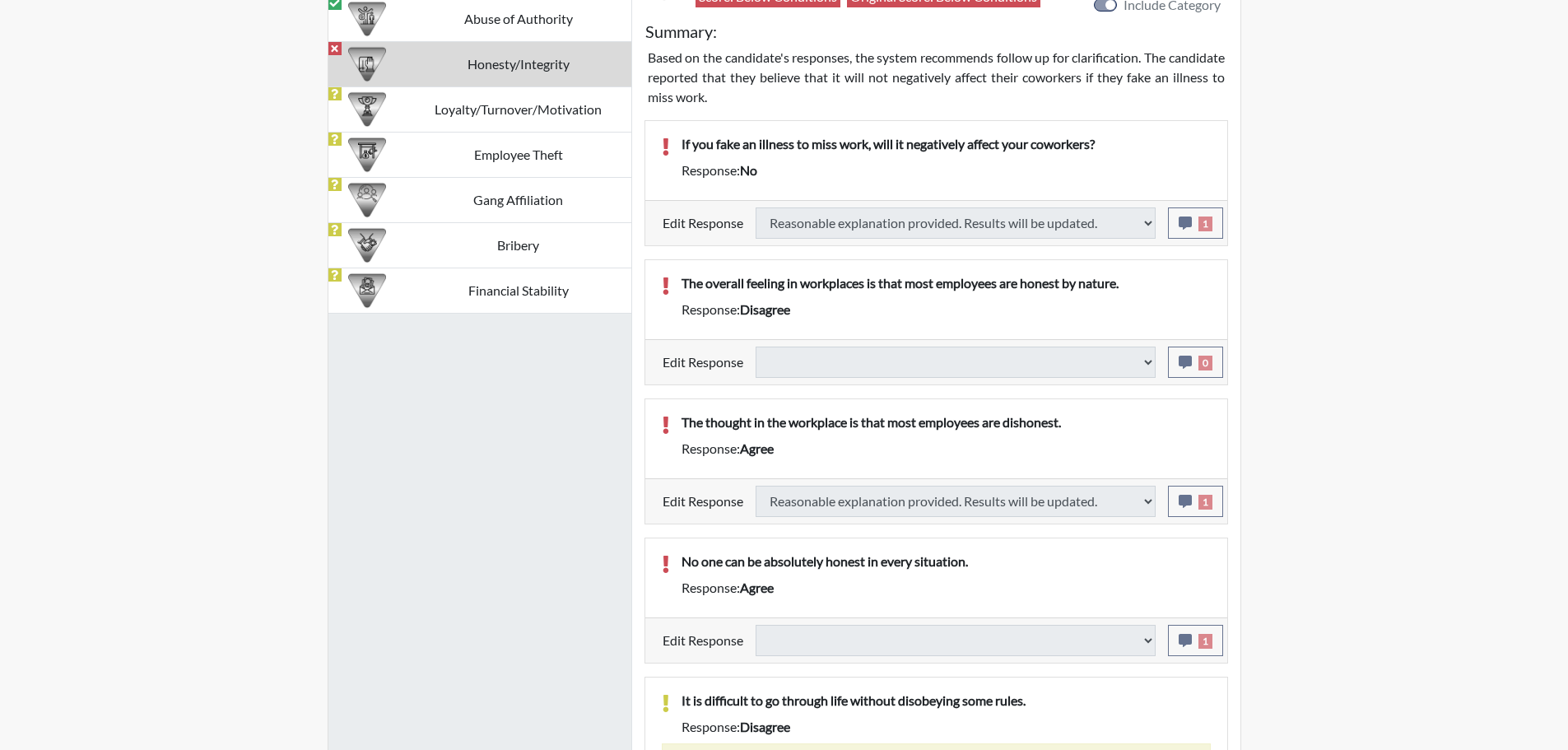
select select
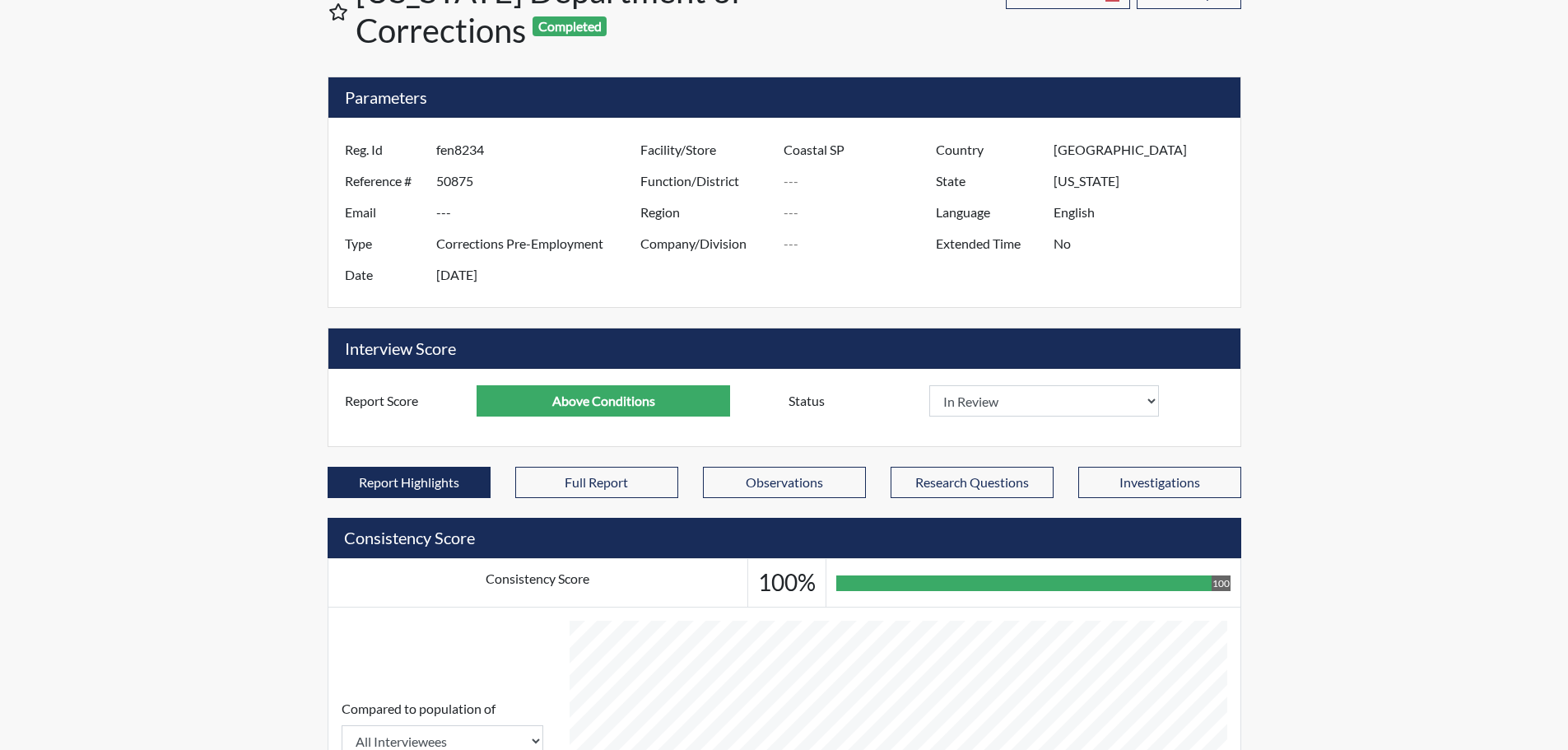
scroll to position [0, 0]
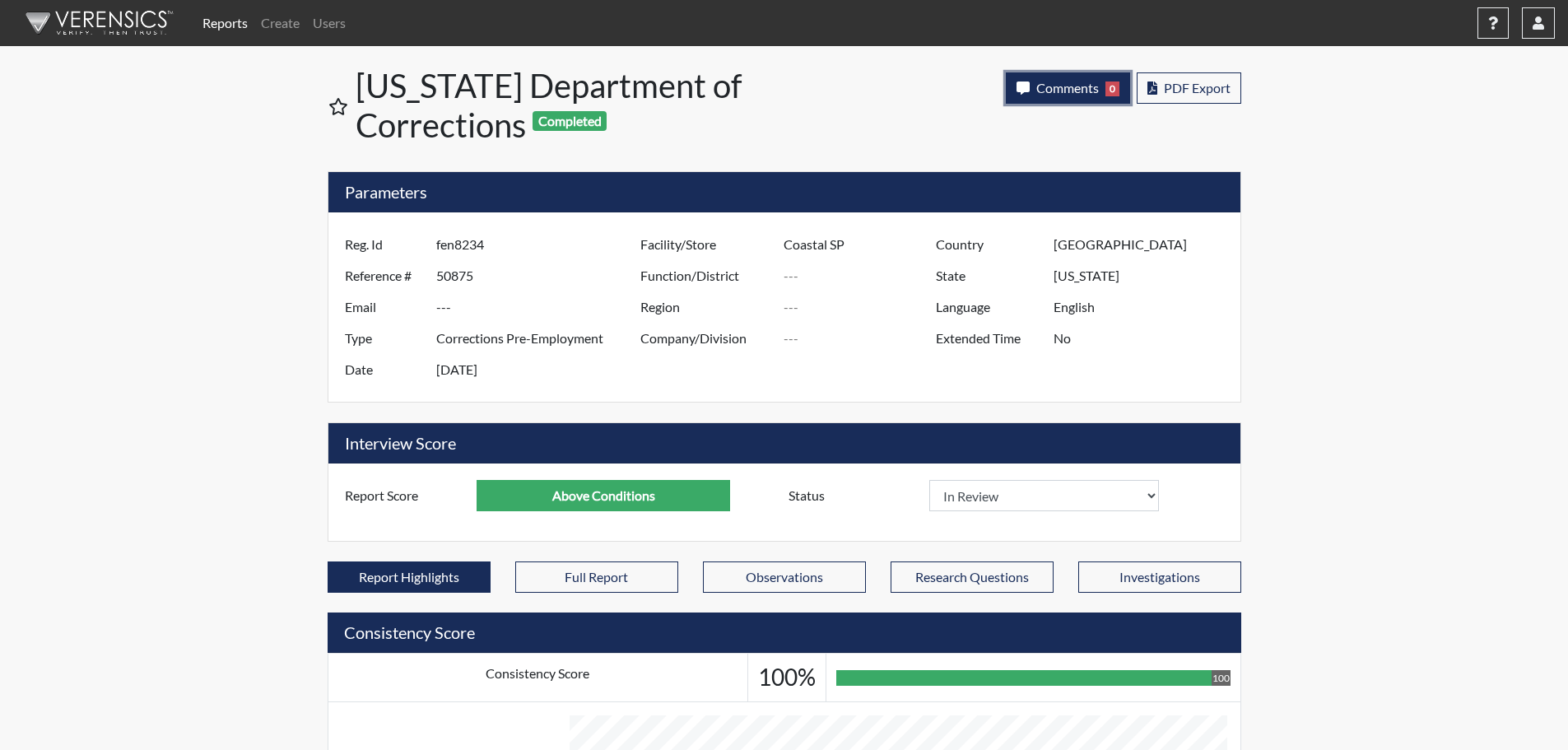
click at [1070, 93] on span "Comments" at bounding box center [1068, 87] width 62 height 16
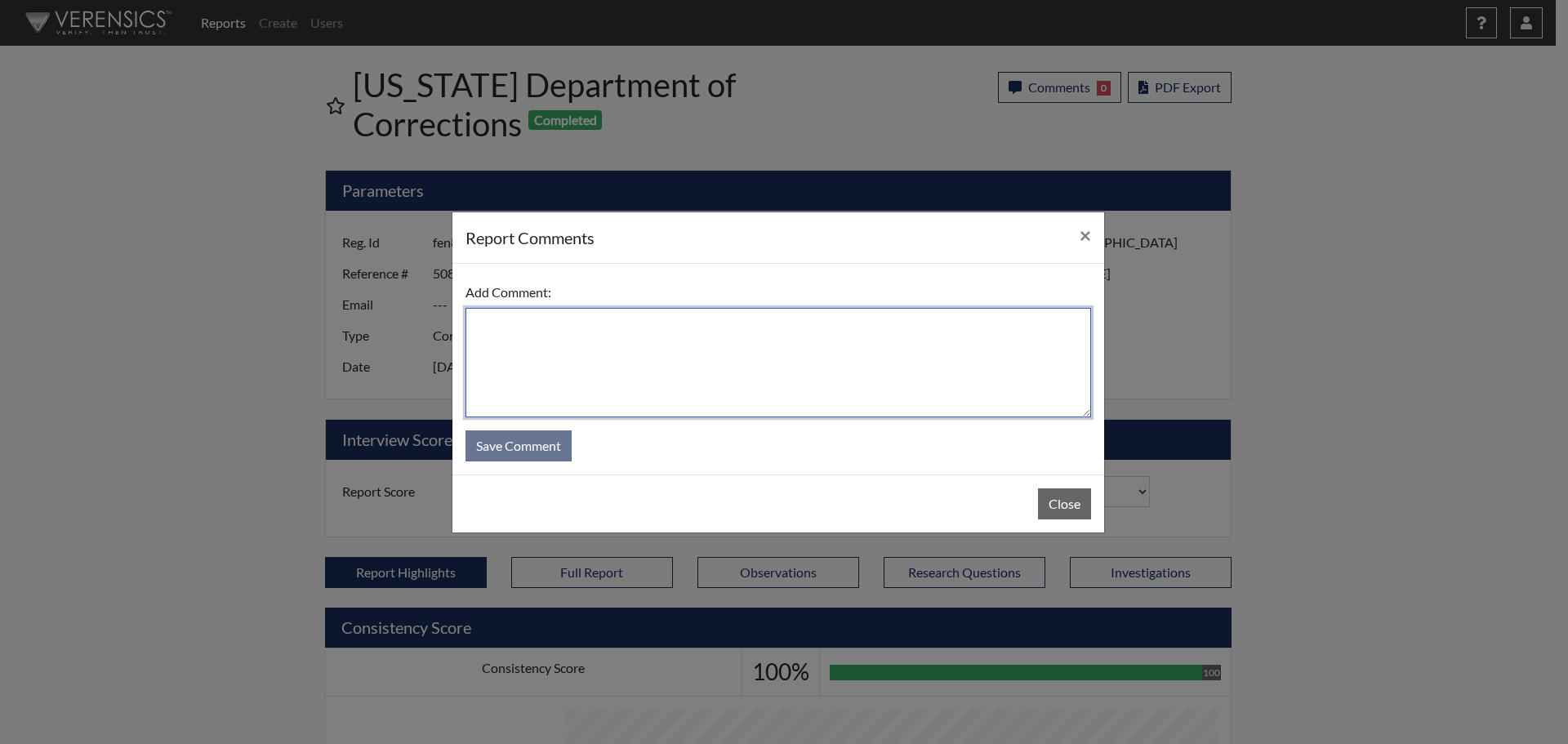
click at [867, 354] on textarea at bounding box center [777, 362] width 625 height 109
type textarea "SL [DATE]"
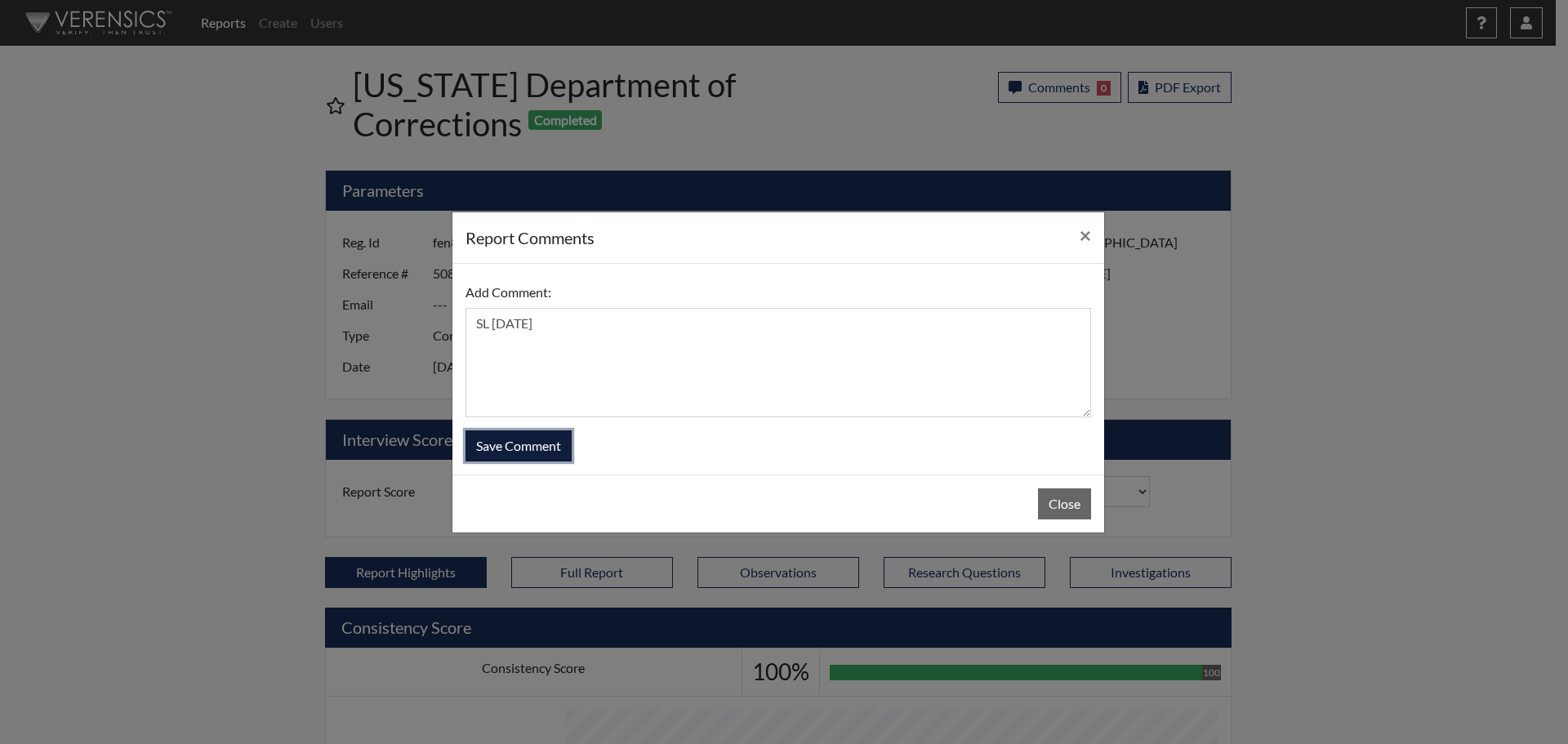
click at [521, 447] on button "Save Comment" at bounding box center [518, 446] width 106 height 31
select select
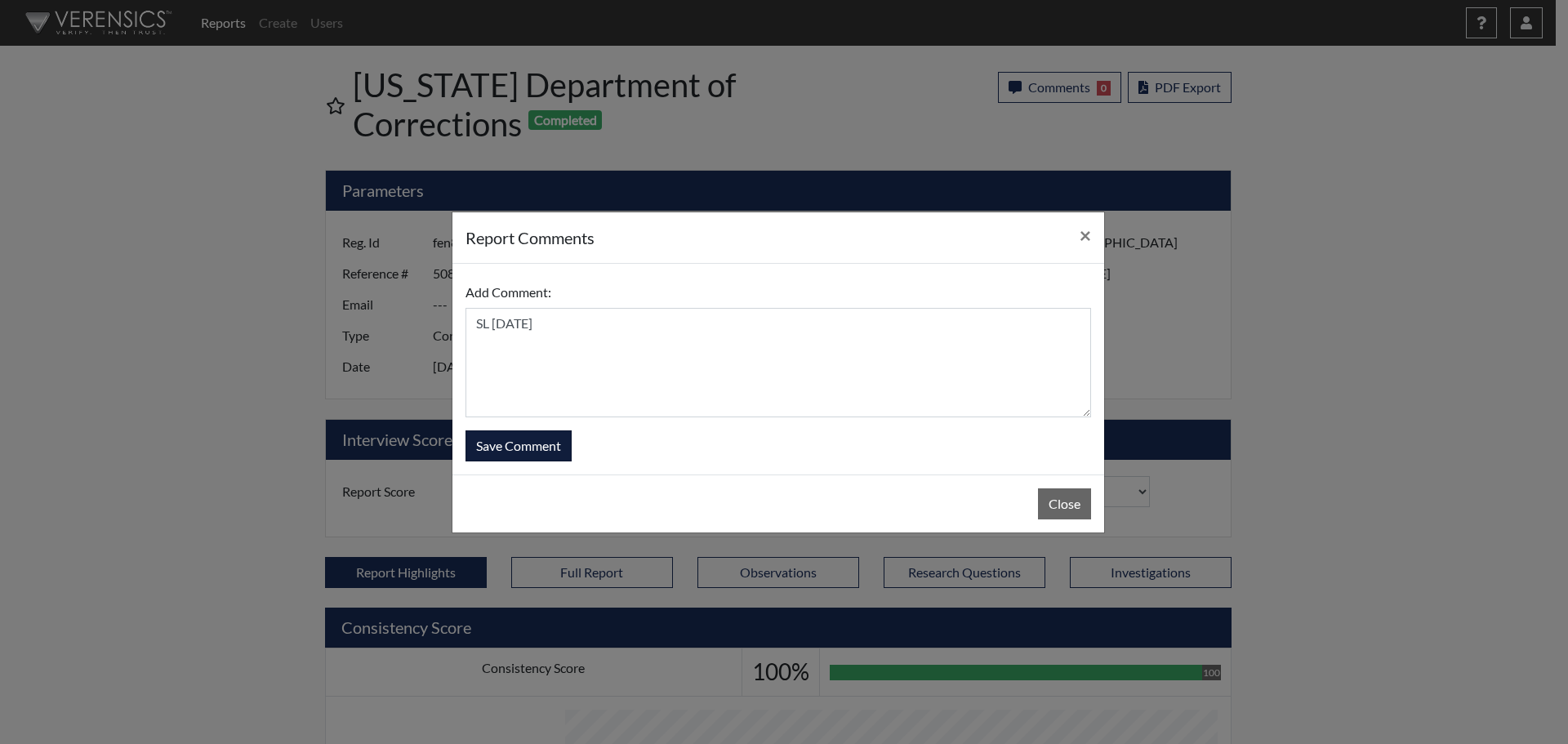
select select
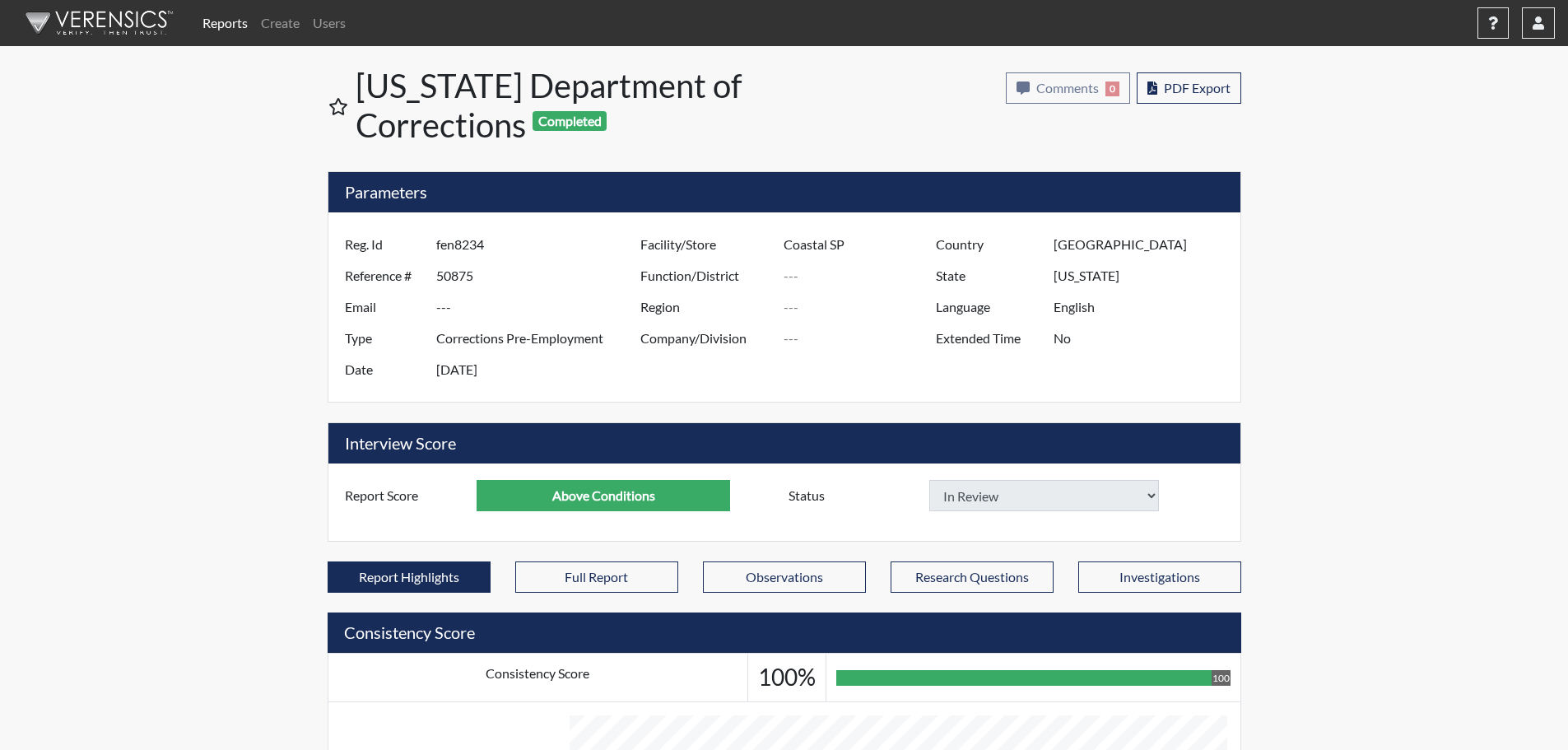
select select
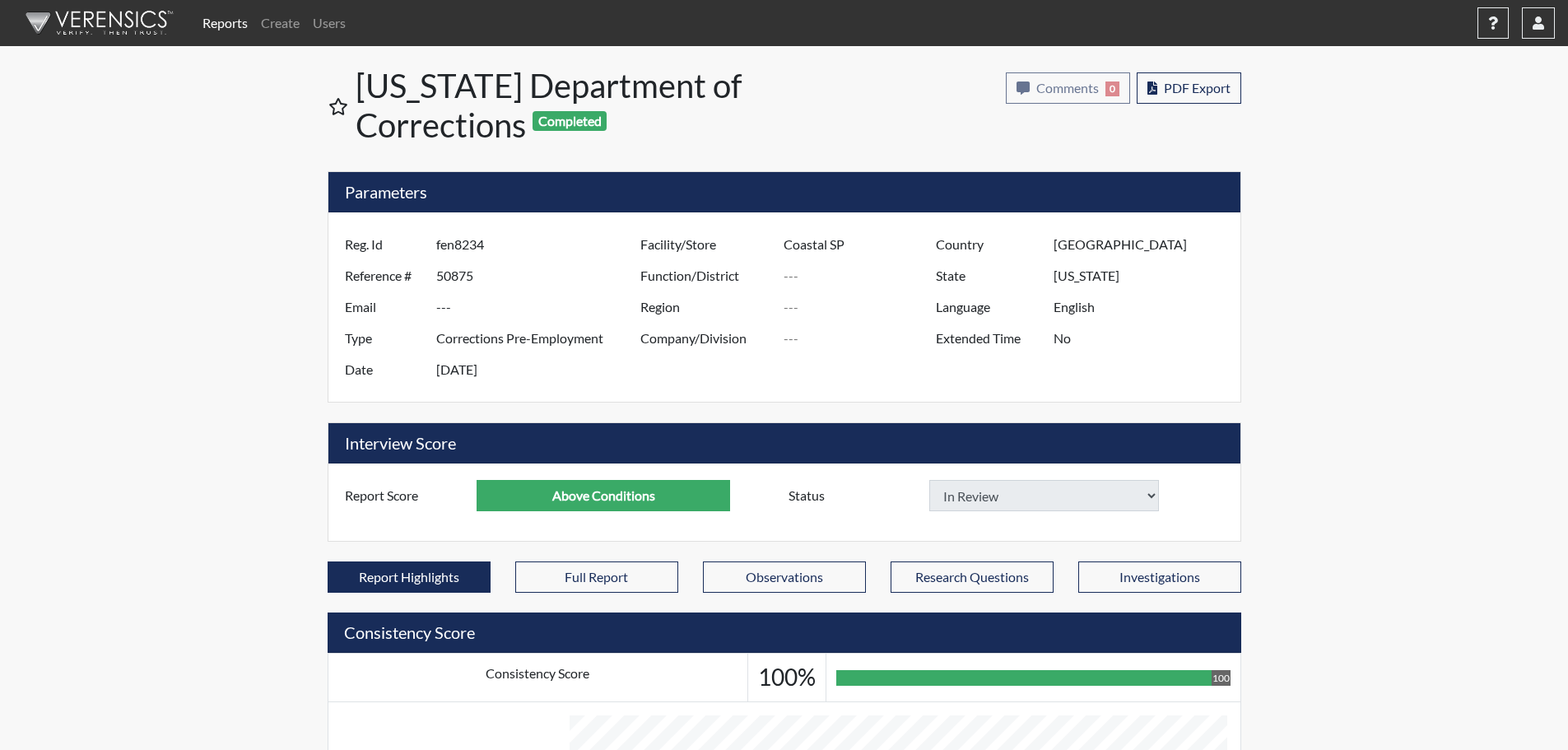
select select
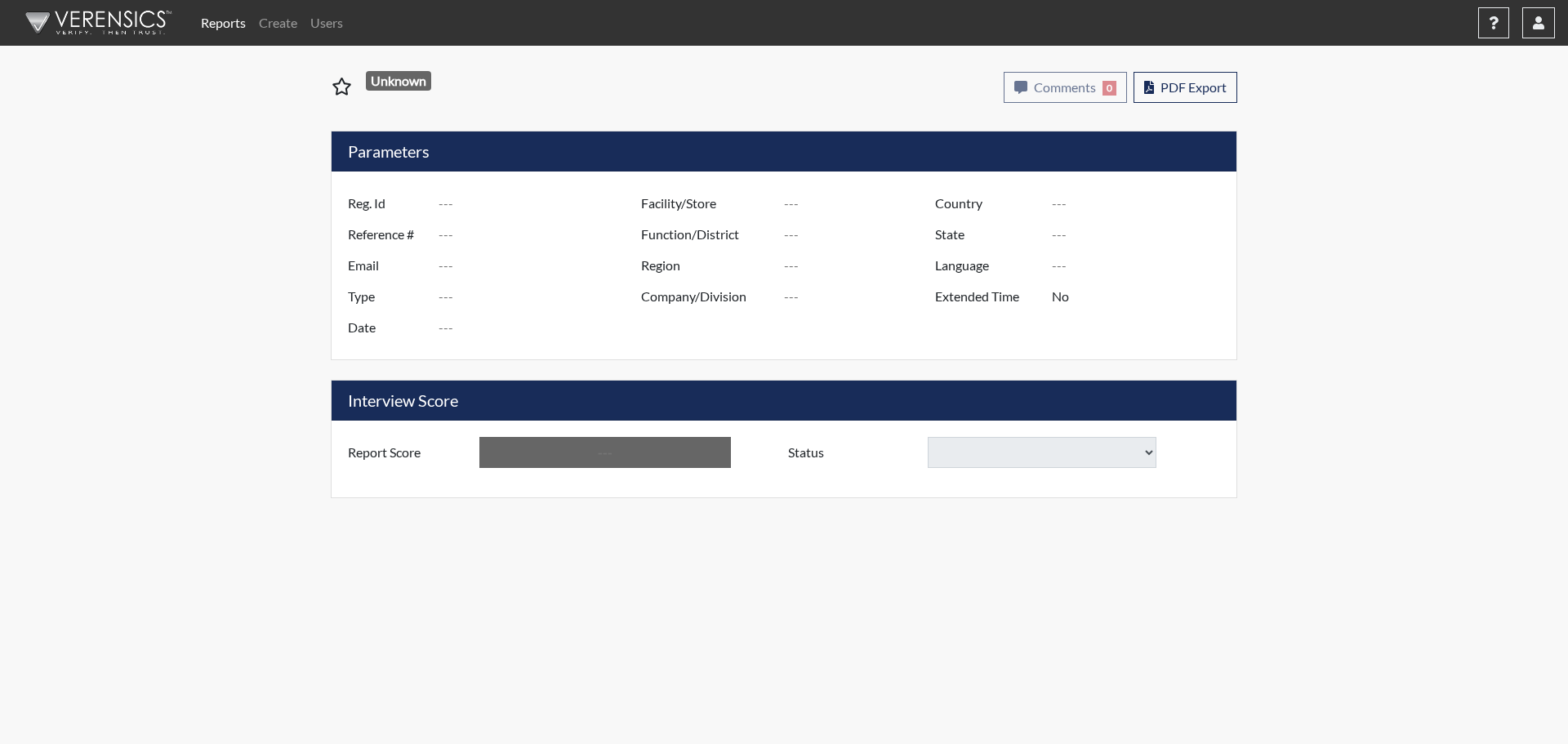
type input "JKW7965"
type input "51029"
type input "---"
type input "Corrections Pre-Employment"
type input "Aug 29, 2025"
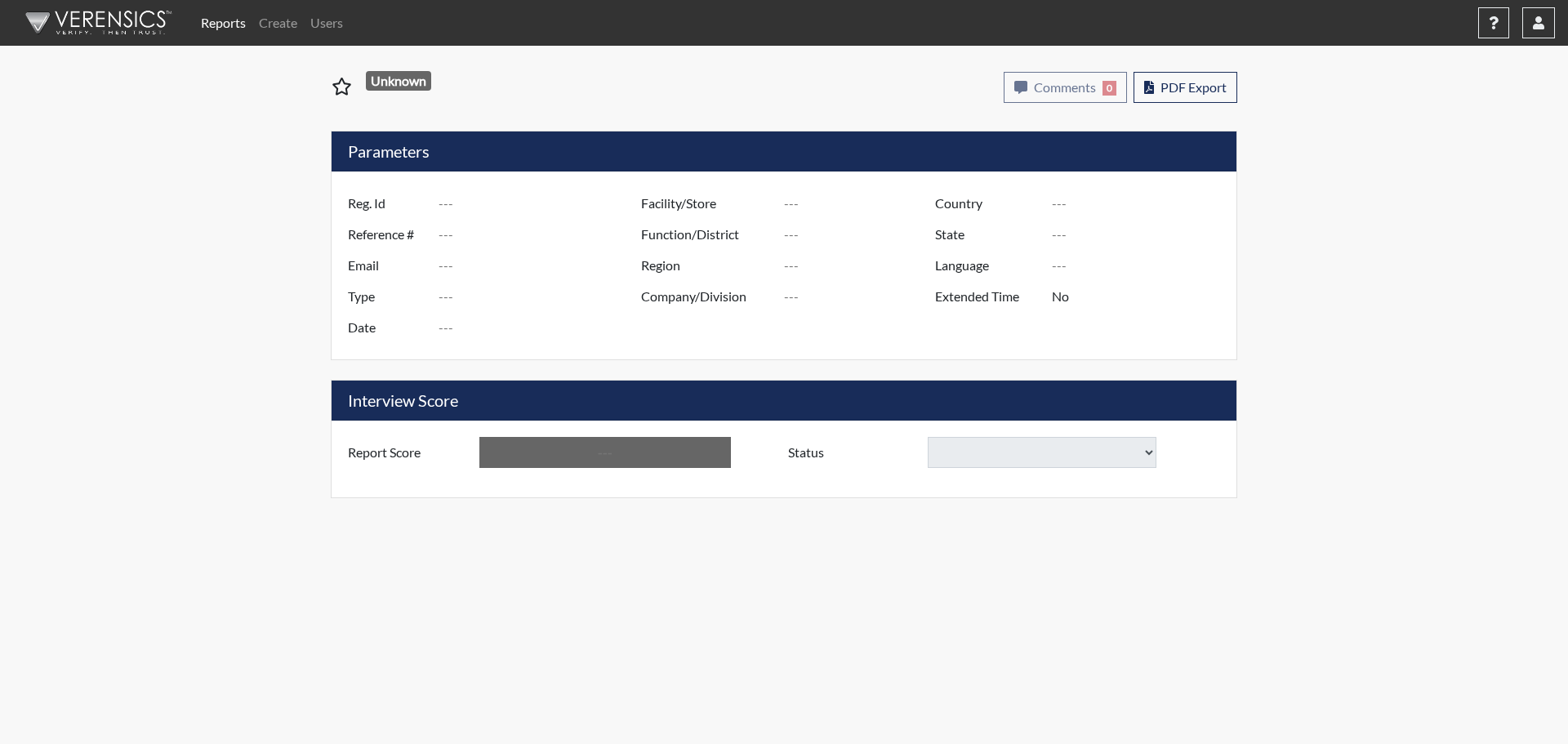
type input "Coastal SP"
type input "Southeast Region"
type input "[GEOGRAPHIC_DATA]"
type input "[US_STATE]"
type input "English"
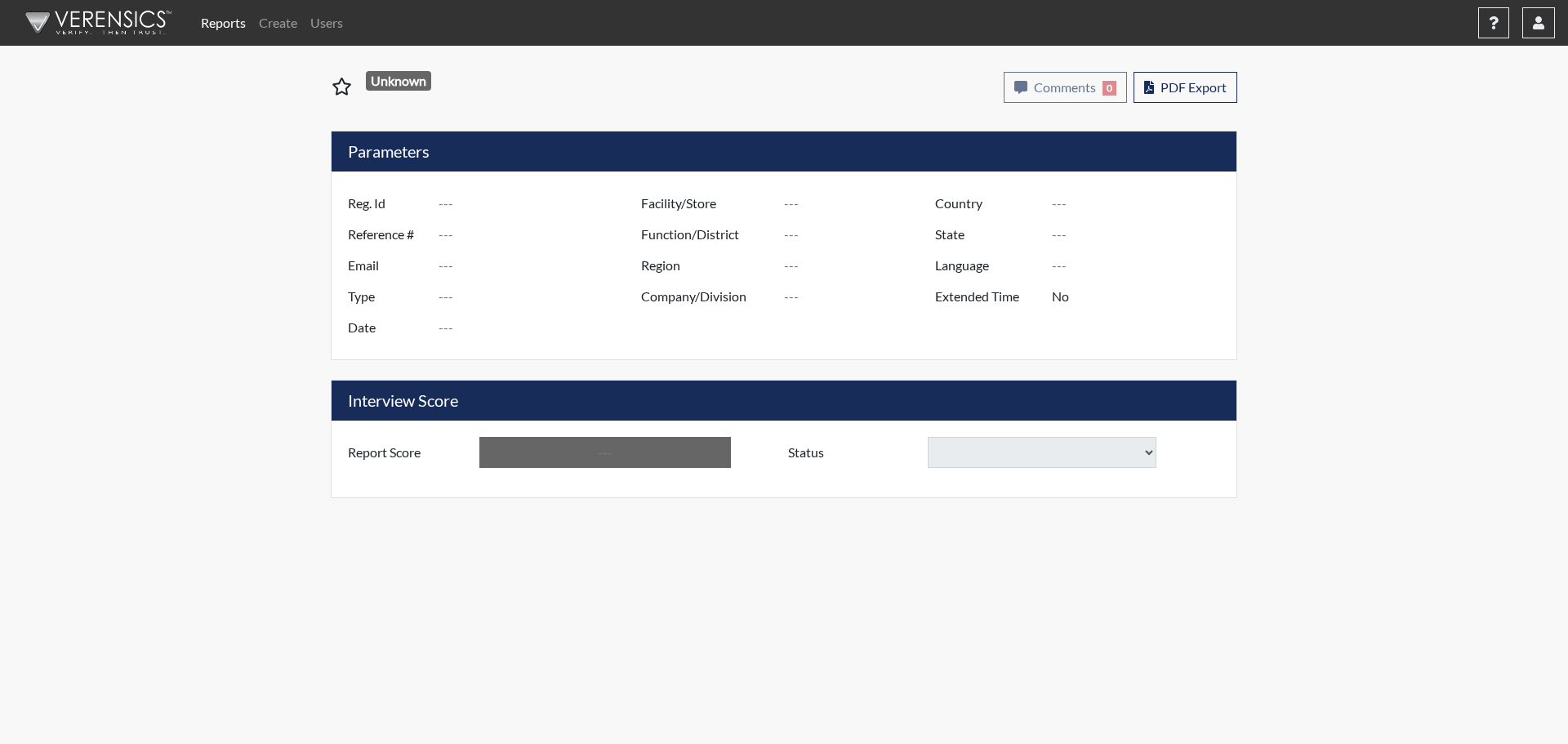
type input "Below Conditions"
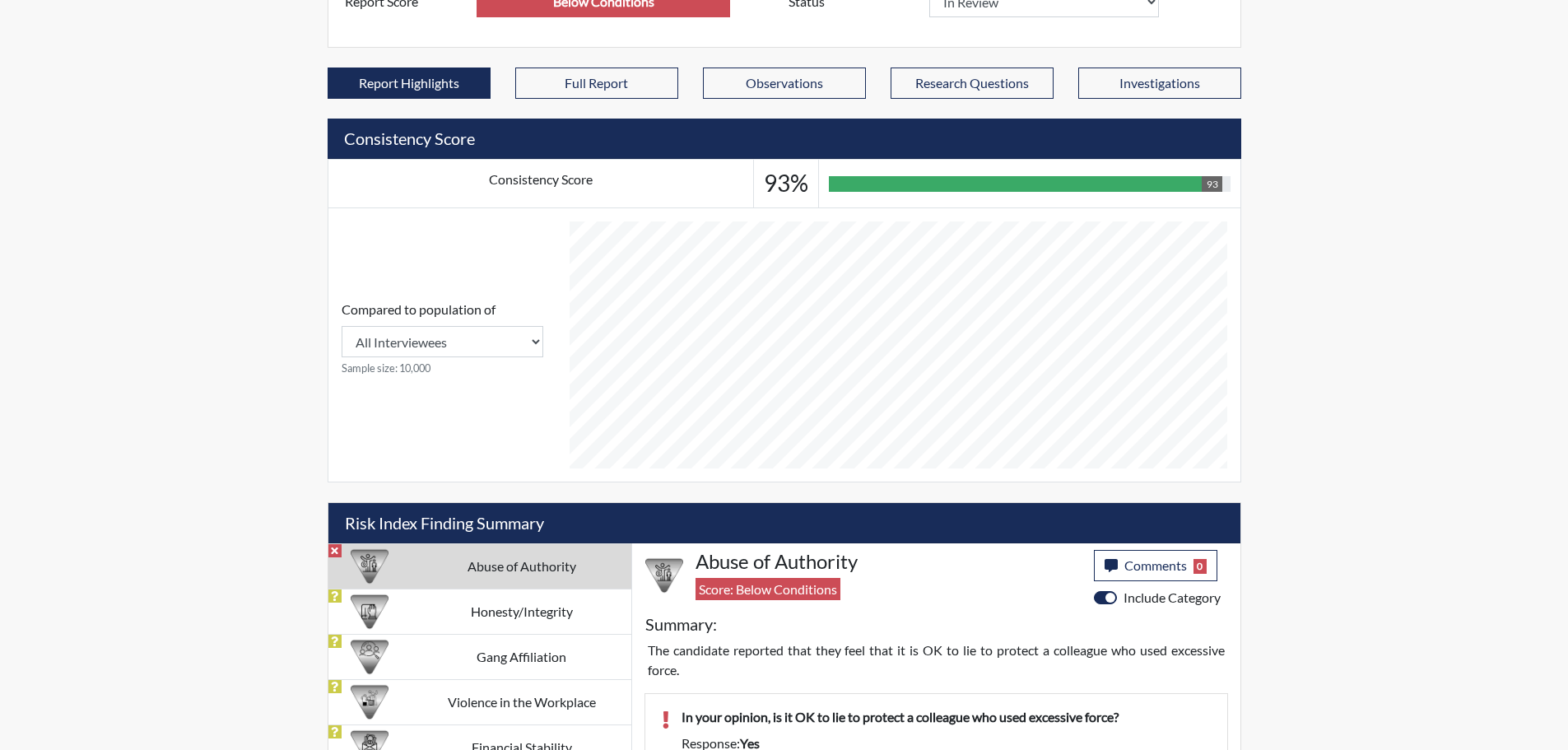
scroll to position [565, 0]
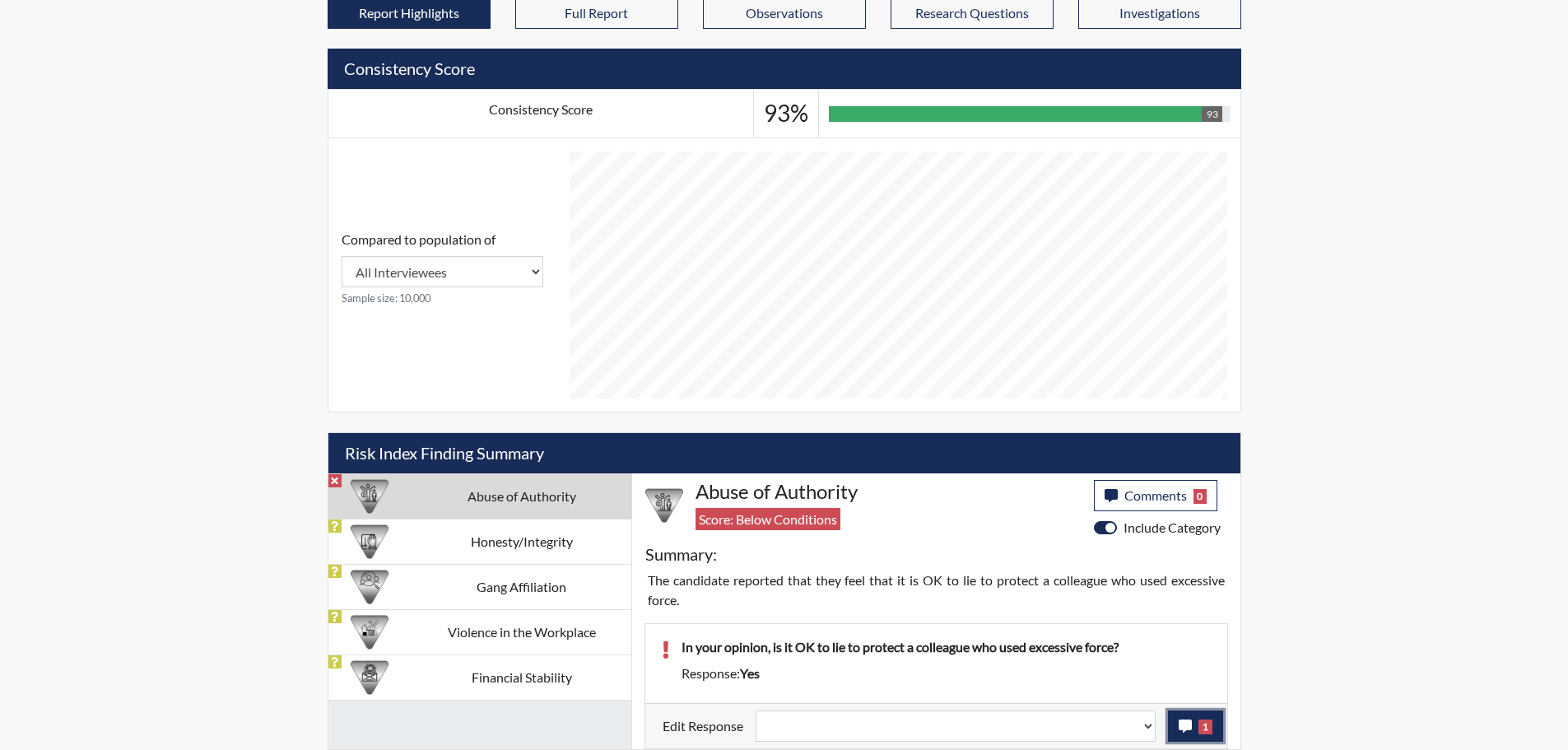
click at [1189, 728] on icon "button" at bounding box center [1185, 726] width 13 height 13
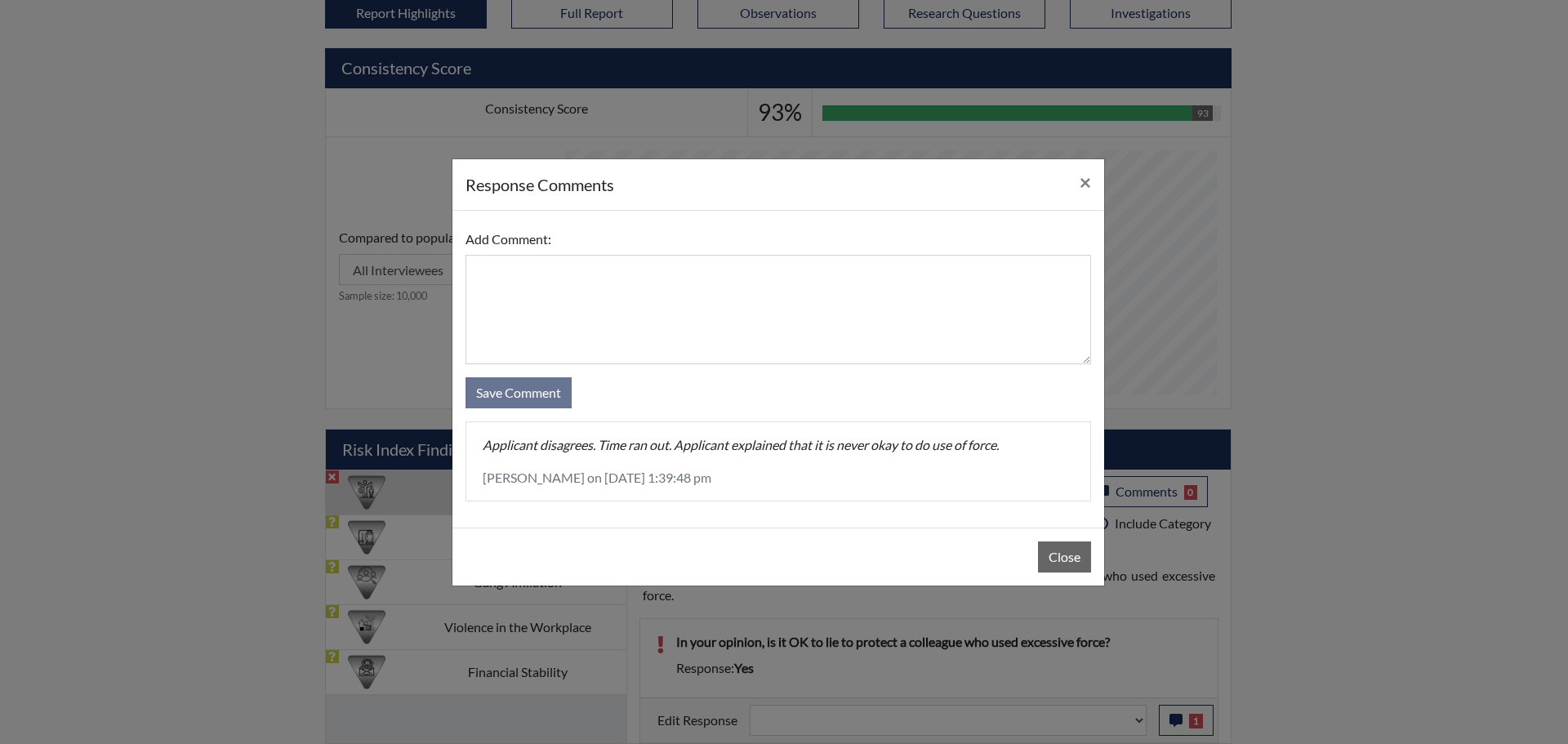
click at [1093, 558] on div "Close" at bounding box center [778, 557] width 652 height 58
click at [1065, 561] on button "Close" at bounding box center [1064, 557] width 53 height 31
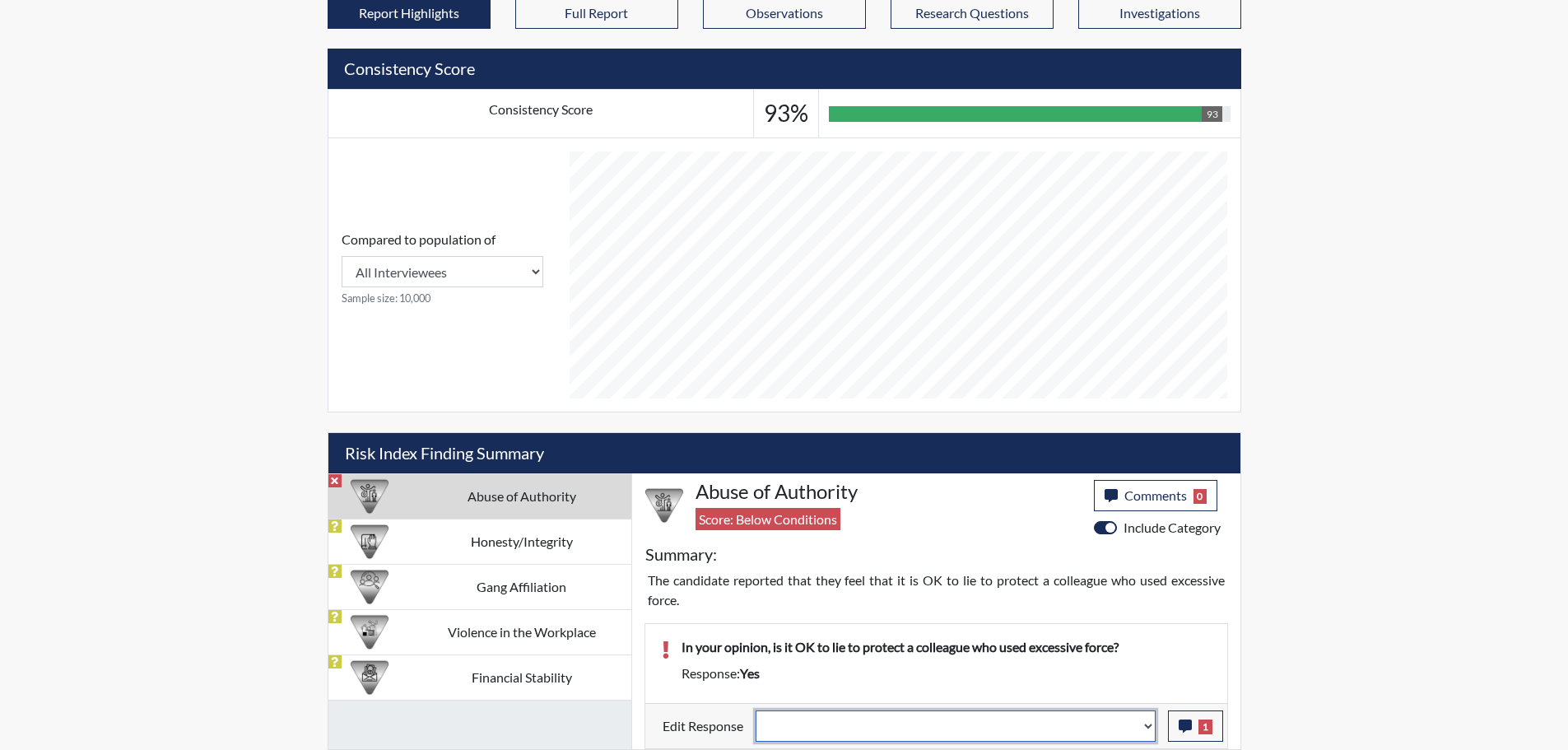
click at [1145, 728] on select "Question is not relevant. Results will be updated. Reasonable explanation provi…" at bounding box center [956, 726] width 400 height 31
select select "reasonable-explanation-provided"
click at [756, 711] on select "Question is not relevant. Results will be updated. Reasonable explanation provi…" at bounding box center [956, 726] width 400 height 31
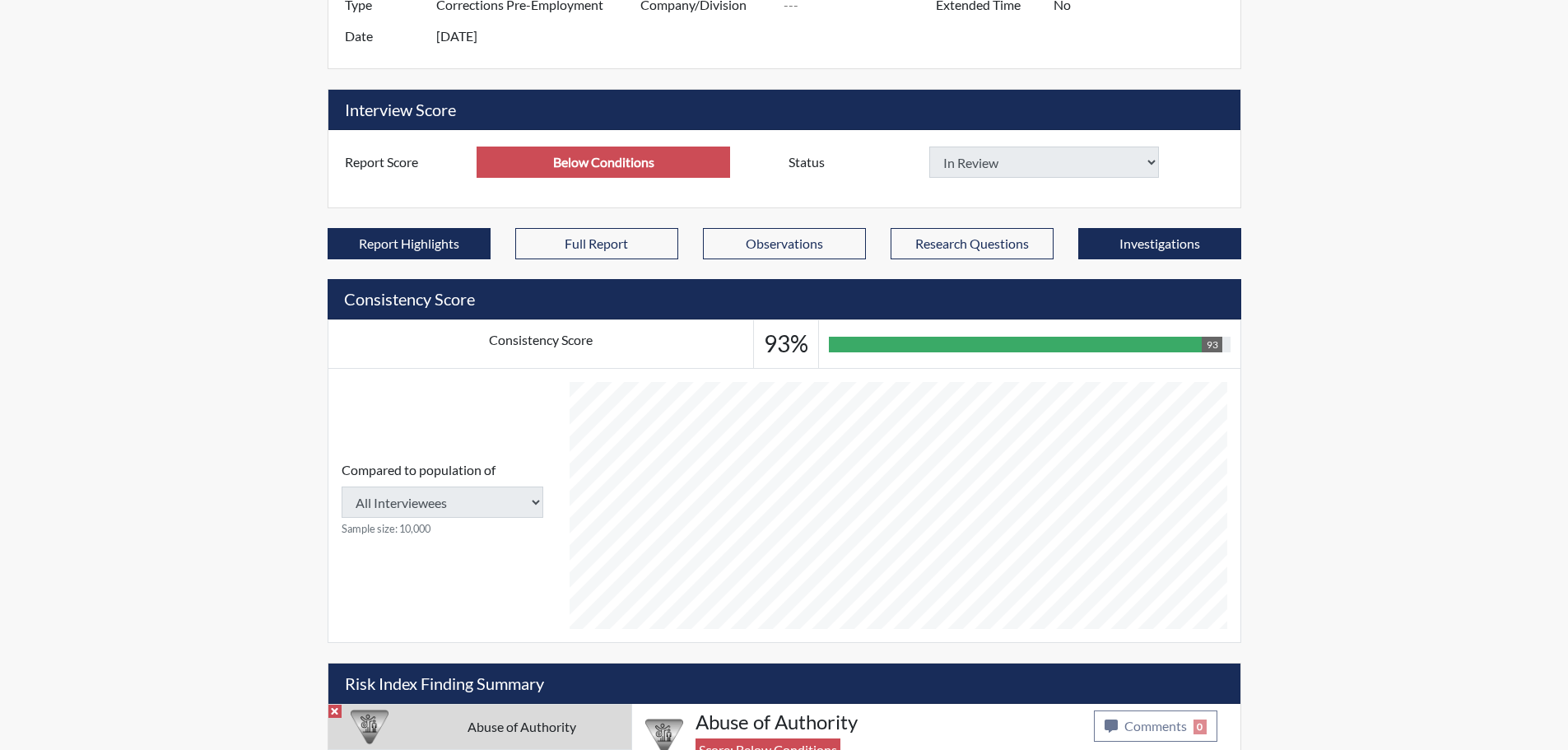
type input "Above Conditions"
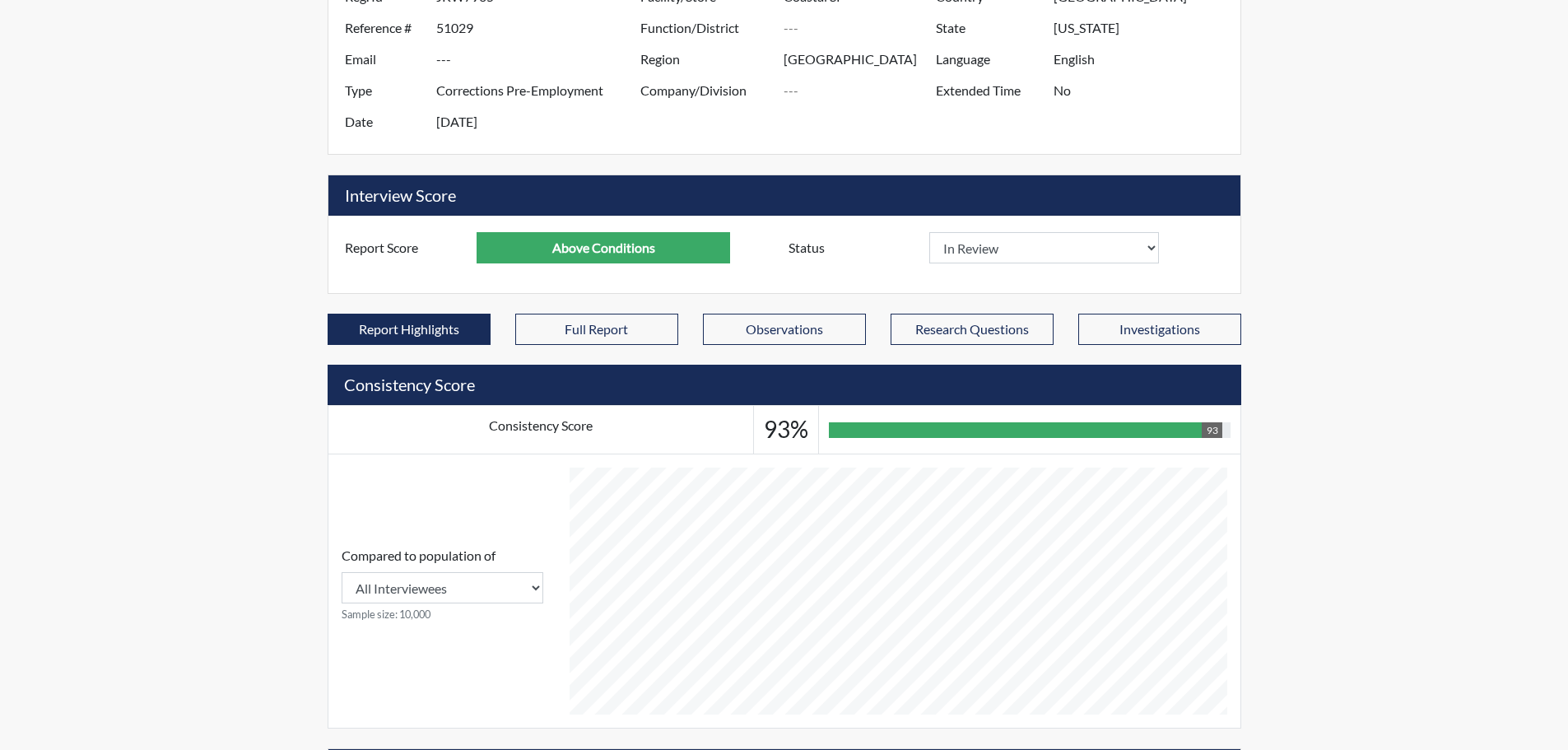
scroll to position [0, 0]
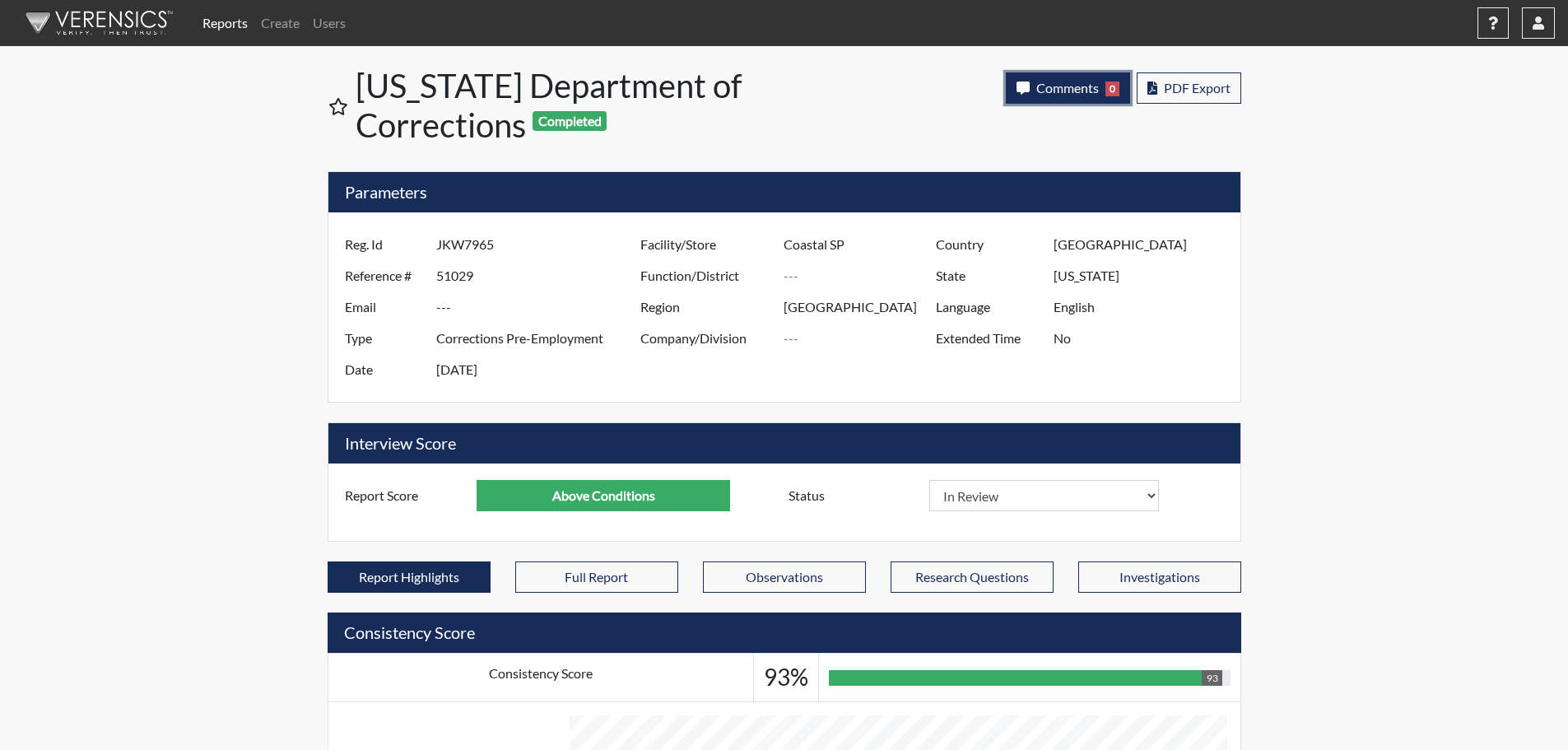
click at [1068, 91] on span "Comments" at bounding box center [1068, 87] width 62 height 16
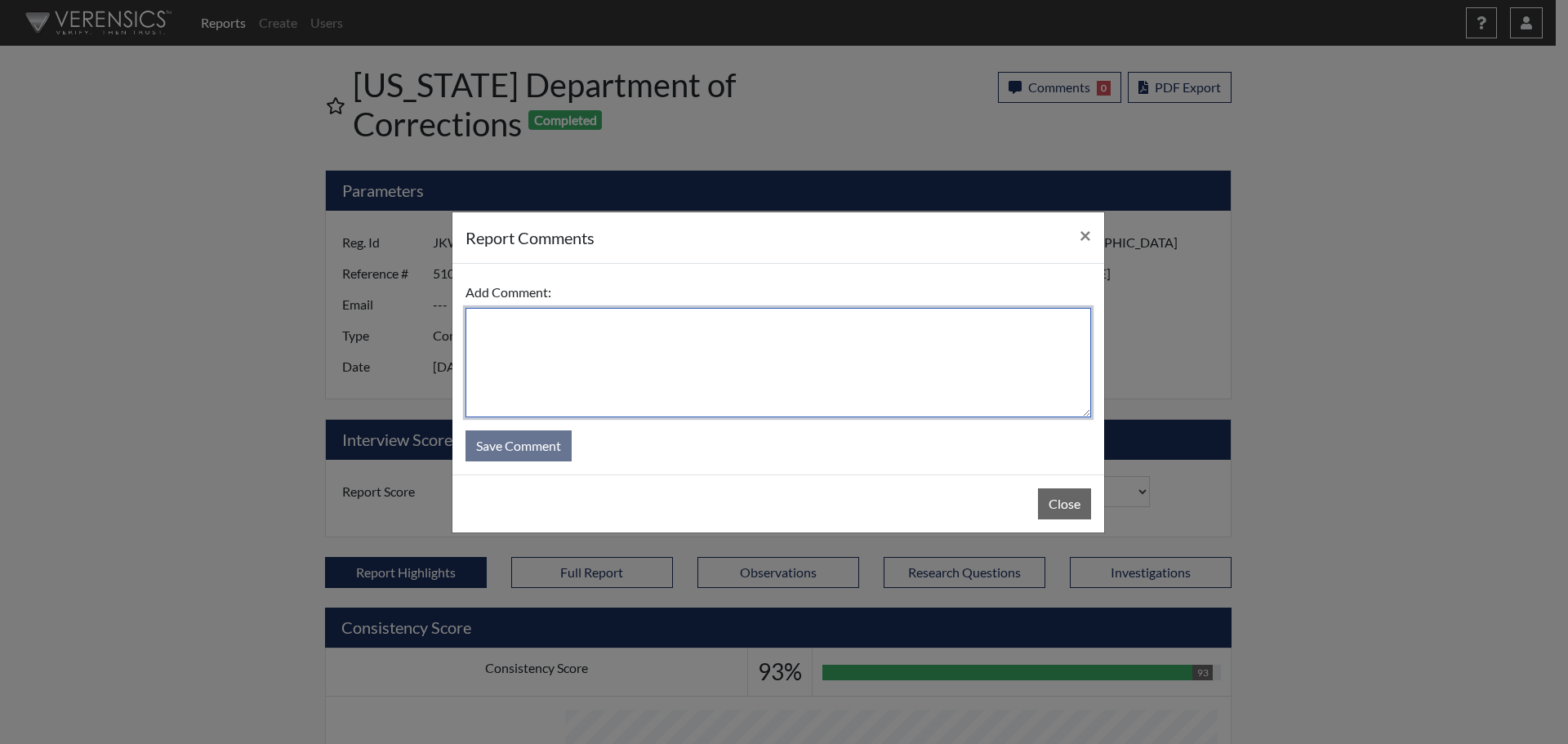
click at [809, 365] on textarea at bounding box center [777, 362] width 625 height 109
type textarea "SL [DATE]"
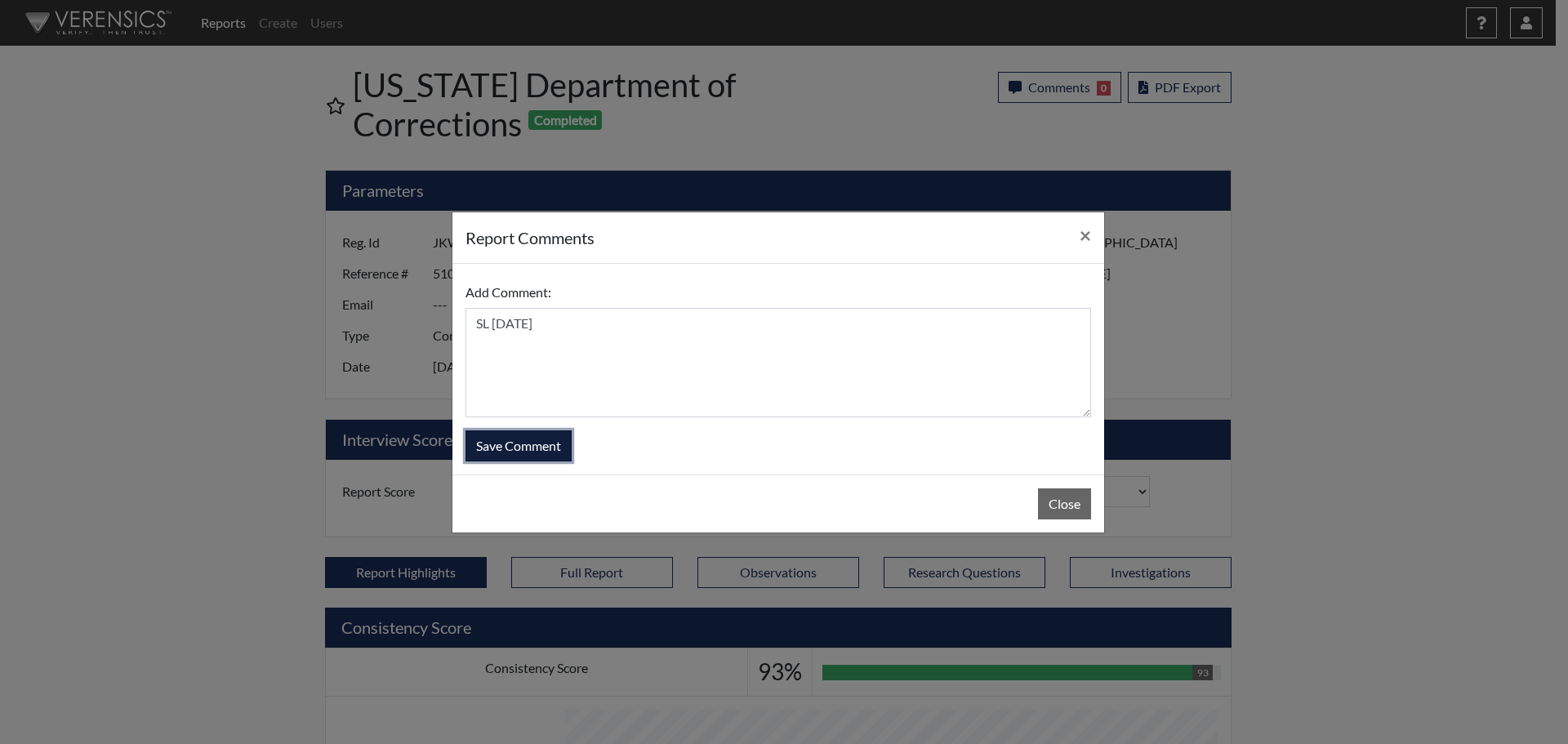
click at [562, 447] on button "Save Comment" at bounding box center [518, 446] width 106 height 31
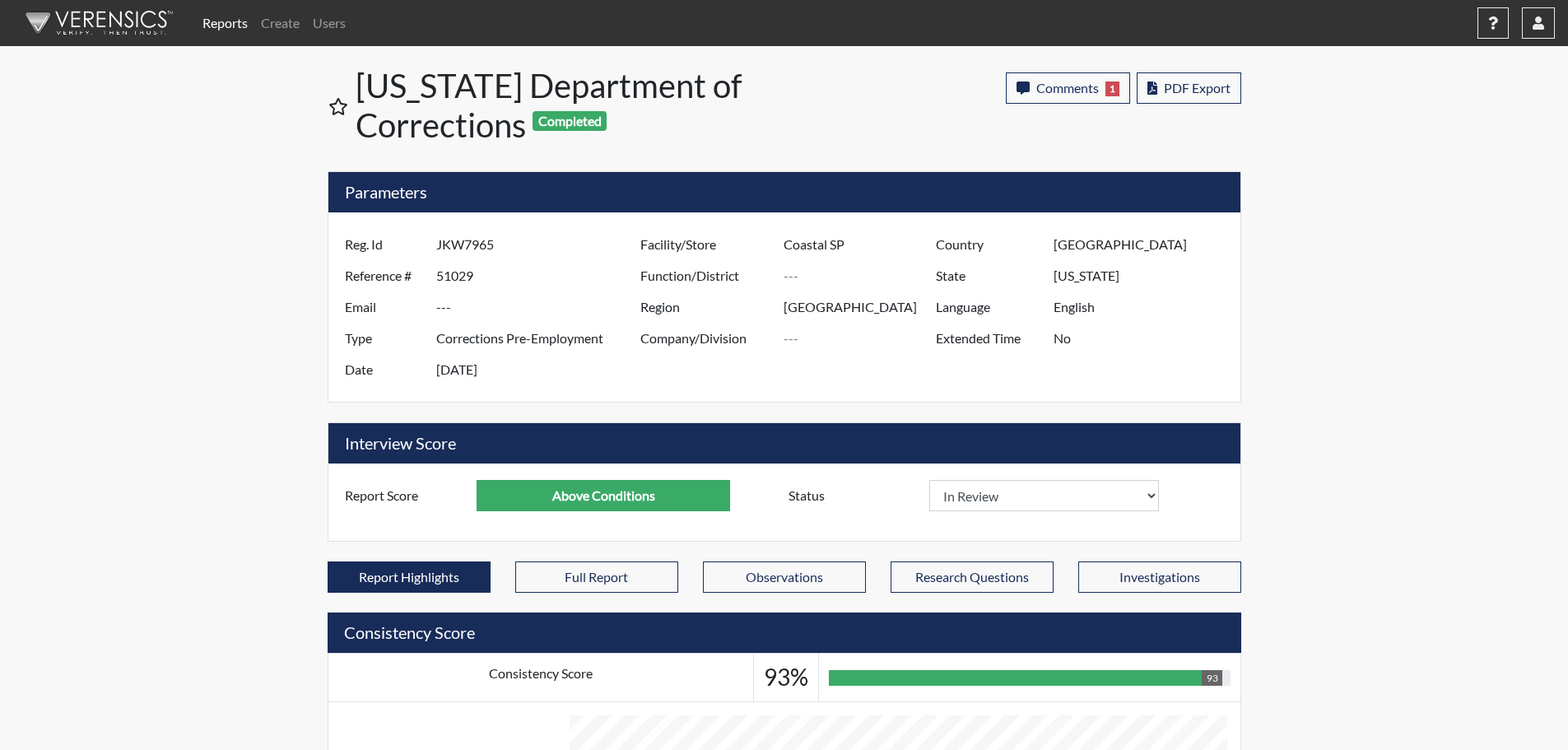
scroll to position [274, 684]
